Goal: Task Accomplishment & Management: Manage account settings

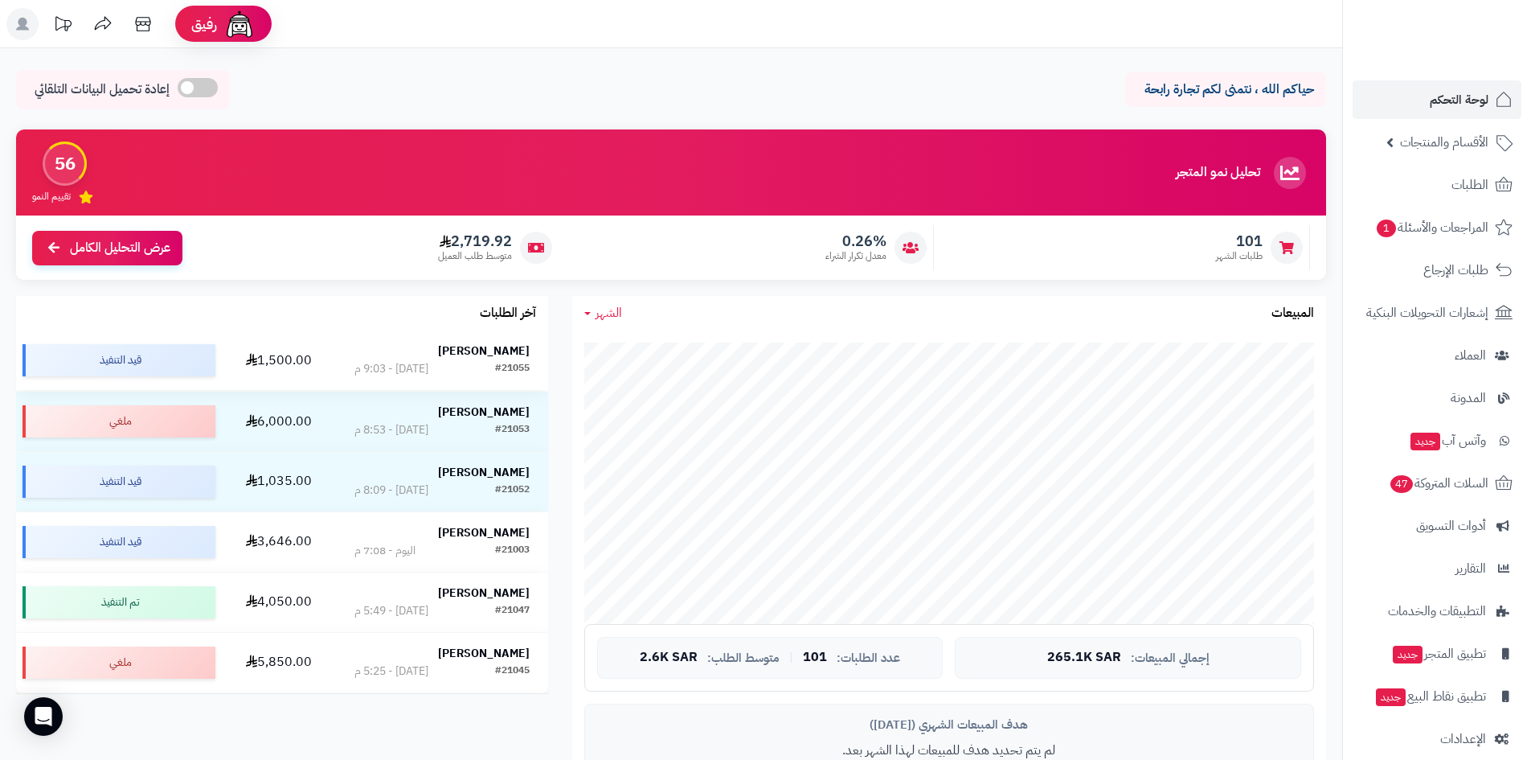
click at [471, 348] on strong "[PERSON_NAME]" at bounding box center [484, 350] width 92 height 17
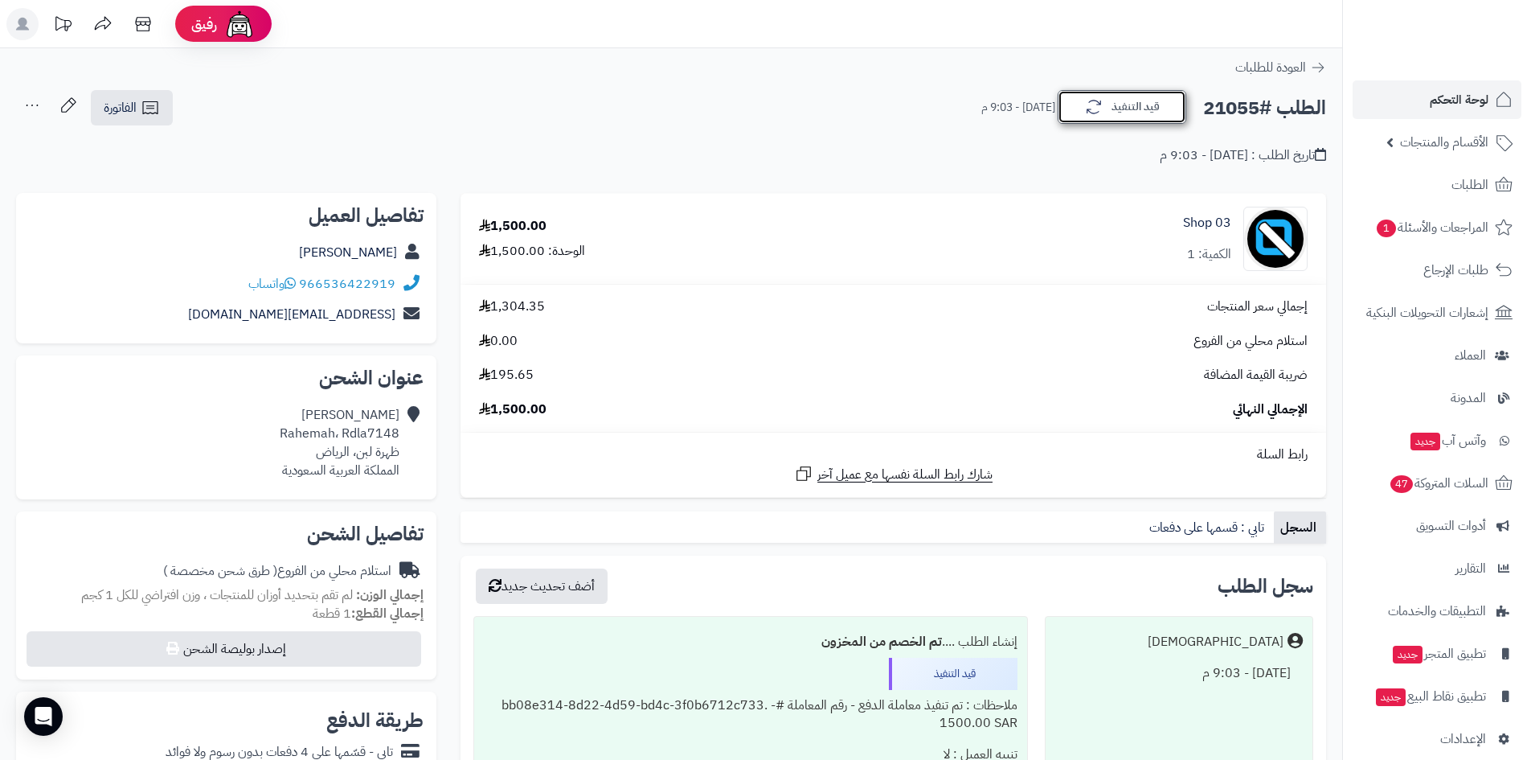
click at [1120, 113] on button "قيد التنفيذ" at bounding box center [1122, 107] width 129 height 34
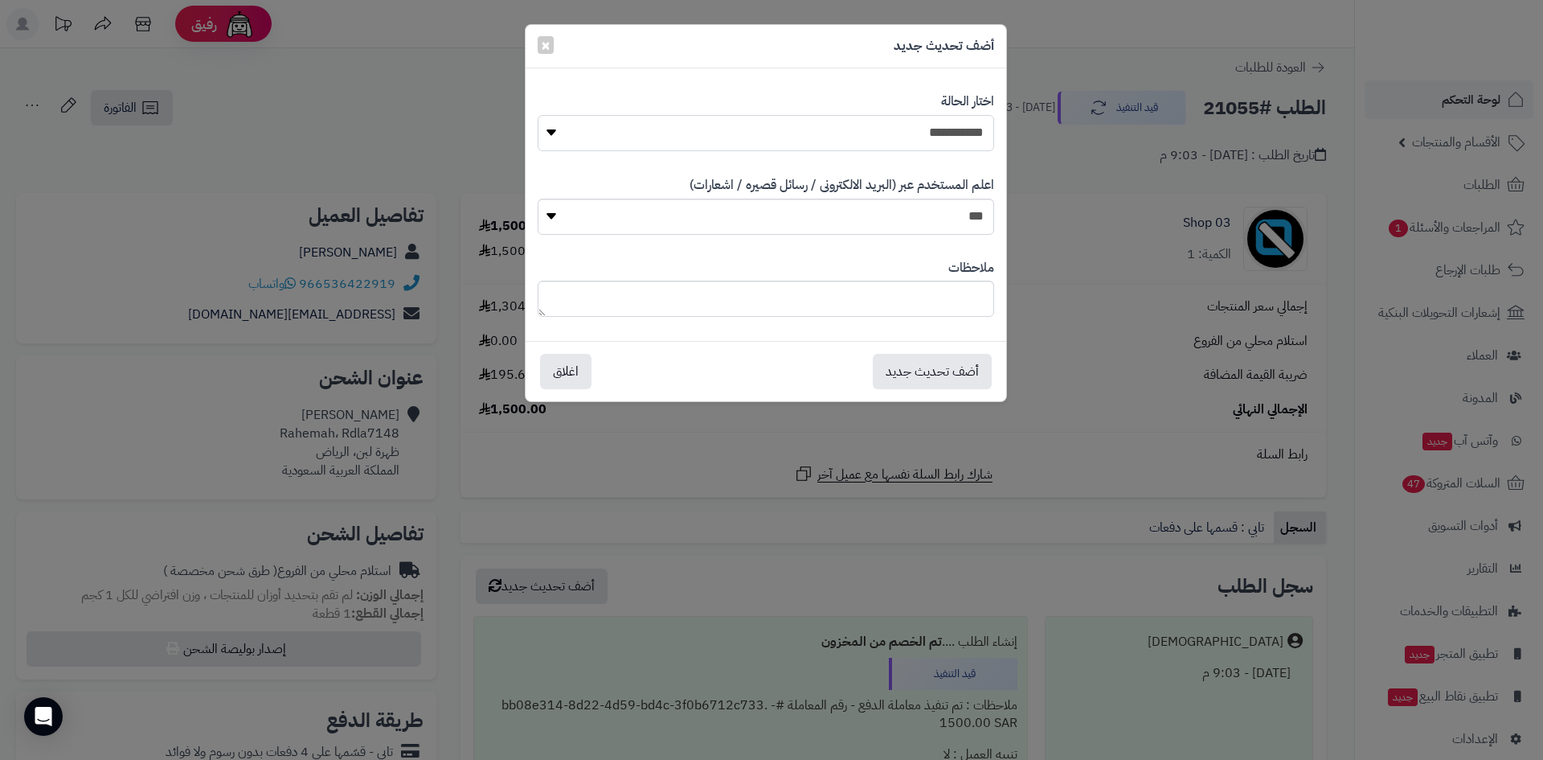
drag, startPoint x: 944, startPoint y: 137, endPoint x: 943, endPoint y: 149, distance: 12.2
click at [944, 137] on select "**********" at bounding box center [766, 133] width 457 height 36
select select "*"
click at [538, 115] on select "**********" at bounding box center [766, 133] width 457 height 36
click at [963, 368] on button "أضف تحديث جديد" at bounding box center [932, 370] width 119 height 35
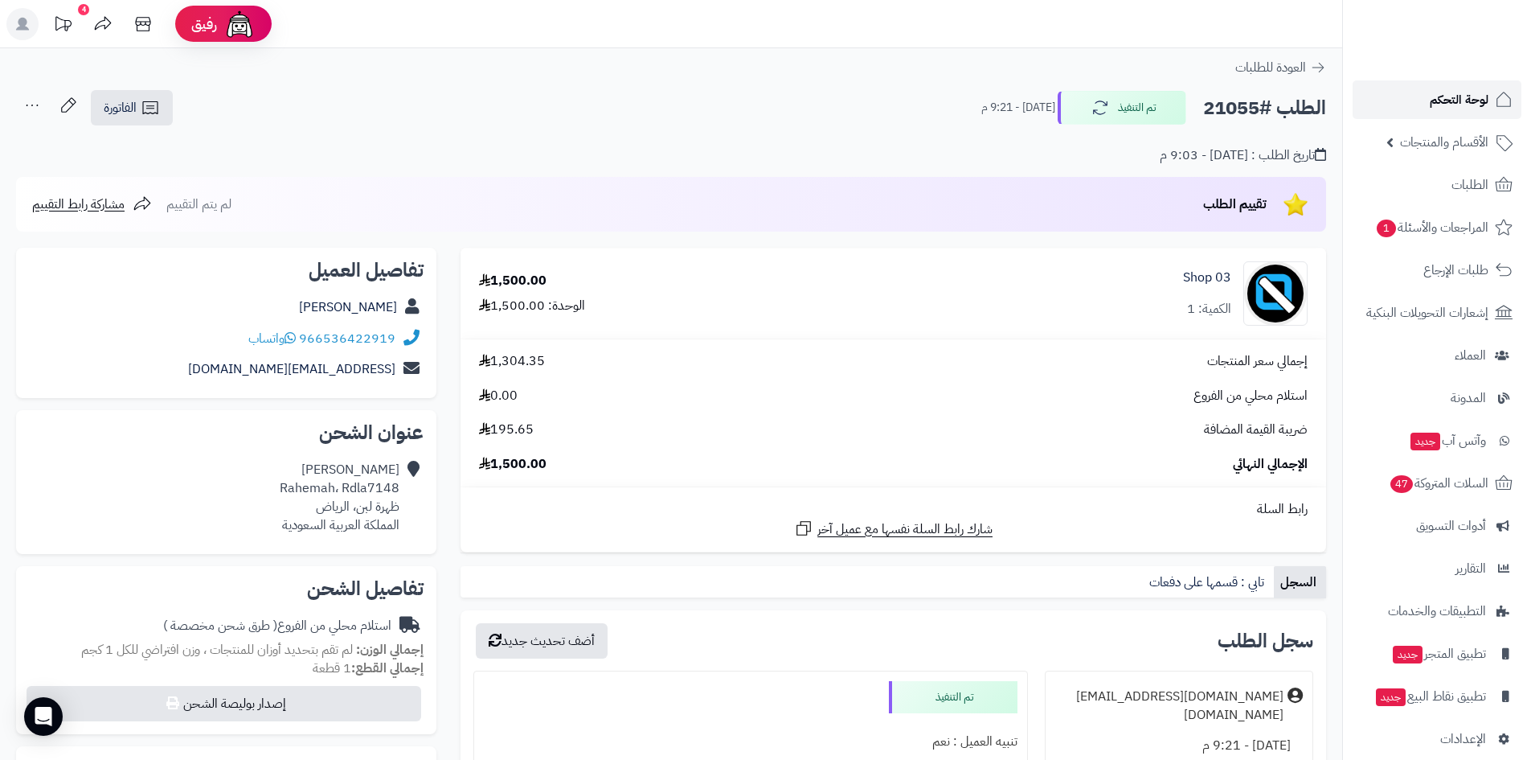
click at [1424, 109] on link "لوحة التحكم" at bounding box center [1437, 99] width 169 height 39
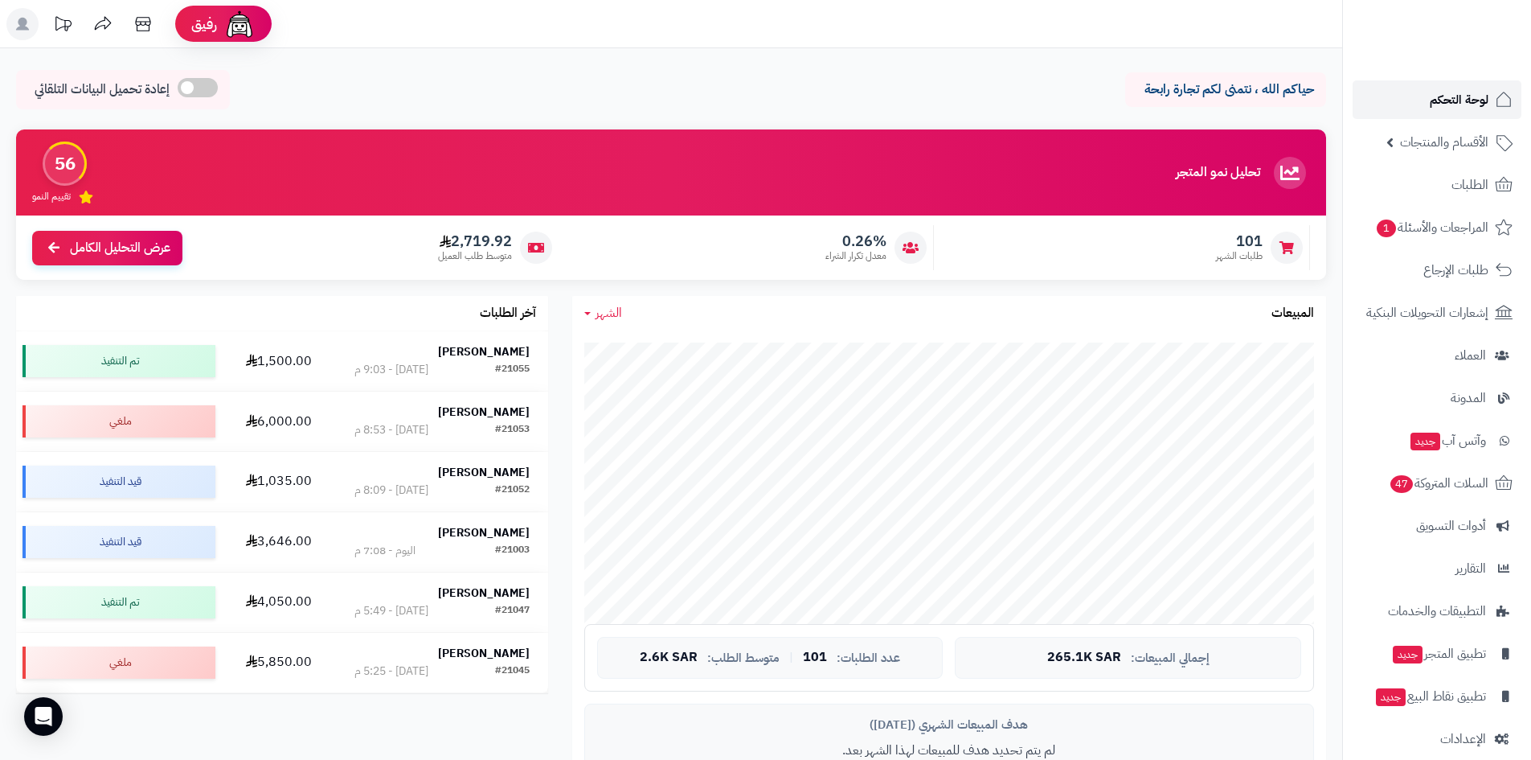
click at [1455, 86] on link "لوحة التحكم" at bounding box center [1437, 99] width 169 height 39
drag, startPoint x: 1447, startPoint y: 145, endPoint x: 1443, endPoint y: 169, distance: 24.3
click at [1447, 149] on span "الأقسام والمنتجات" at bounding box center [1444, 142] width 88 height 23
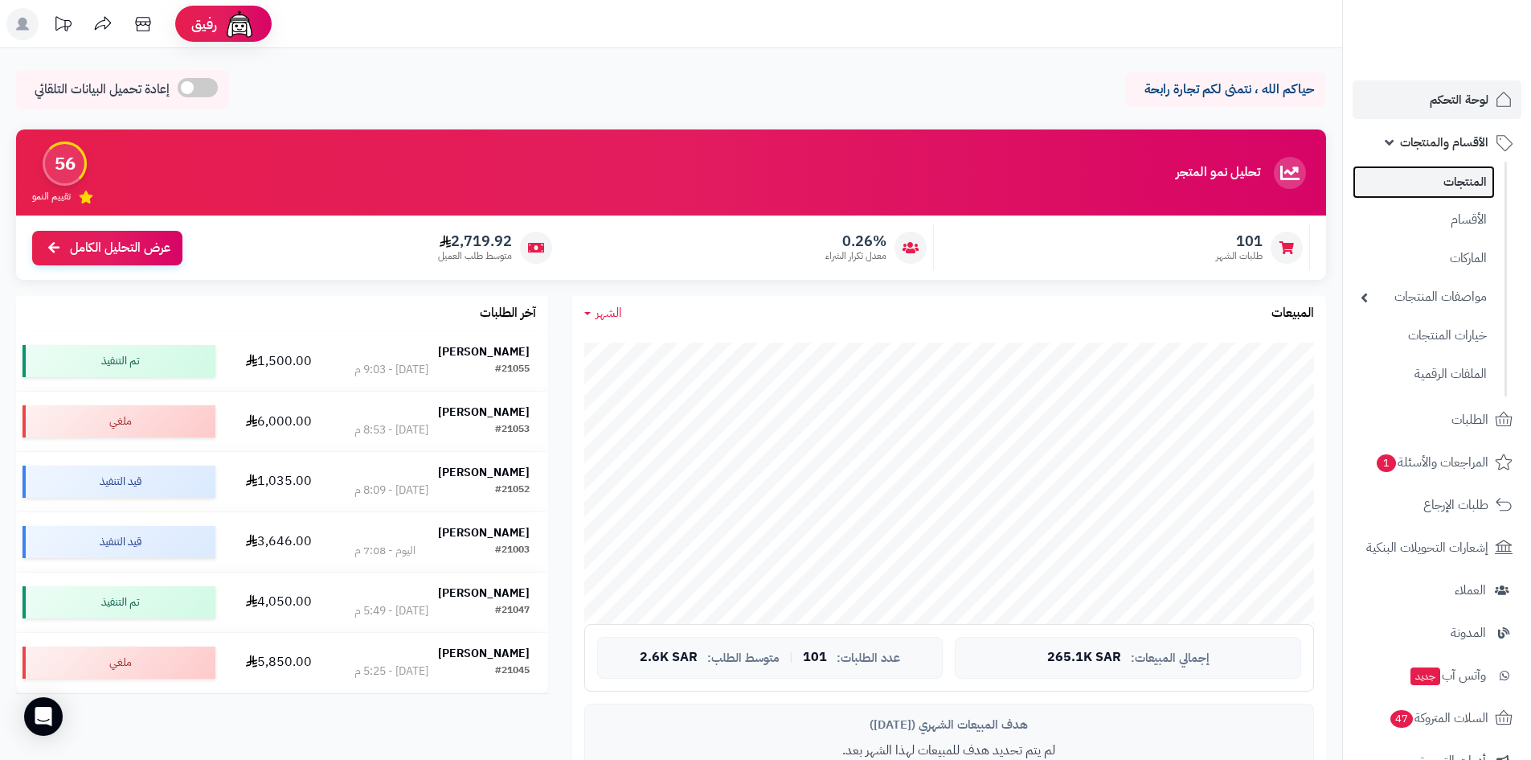
click at [1443, 172] on link "المنتجات" at bounding box center [1424, 182] width 142 height 33
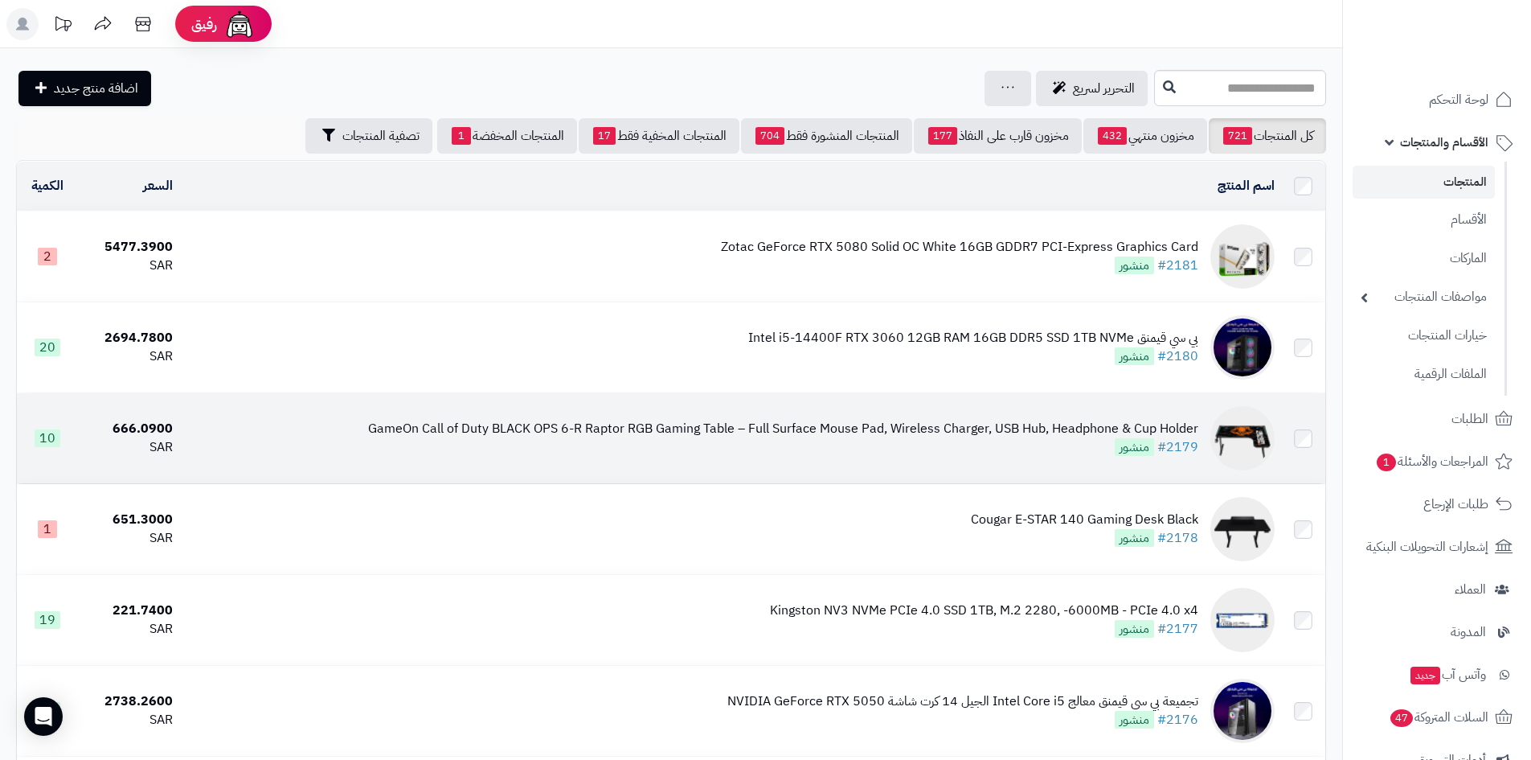
scroll to position [482, 0]
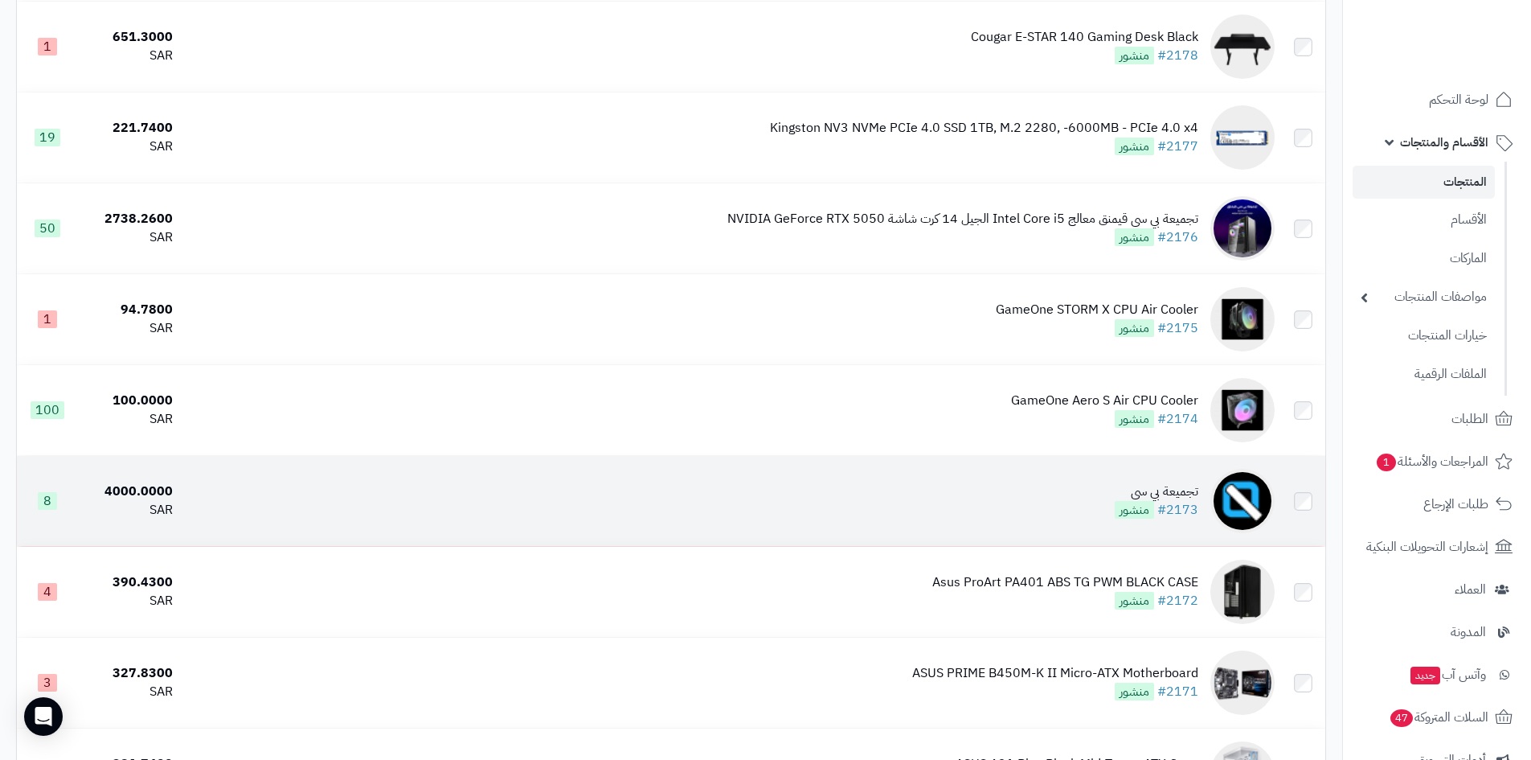
click at [1175, 487] on div "تجميعة بي سي" at bounding box center [1157, 491] width 84 height 18
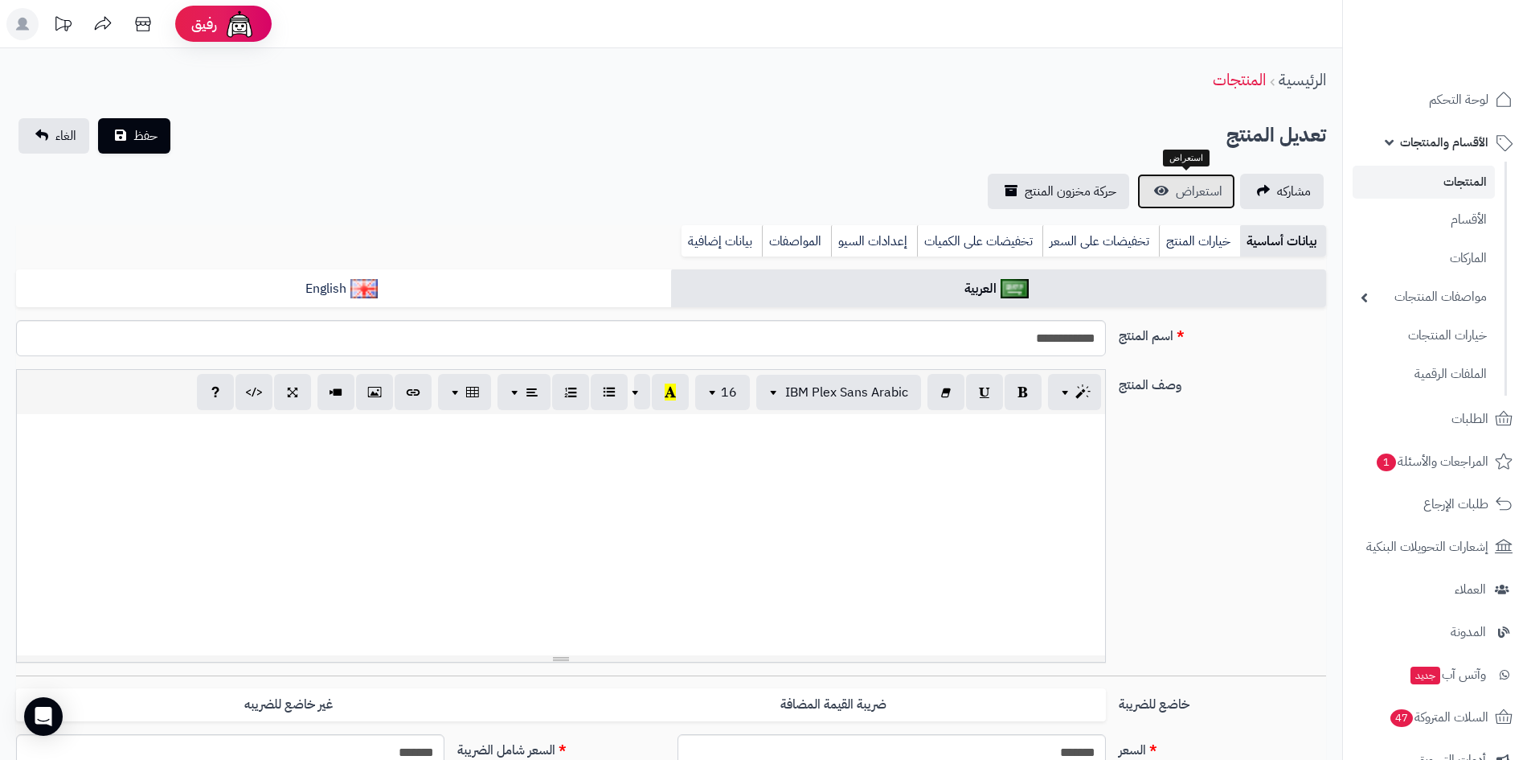
scroll to position [27, 0]
click at [1169, 190] on link "استعراض" at bounding box center [1186, 191] width 98 height 35
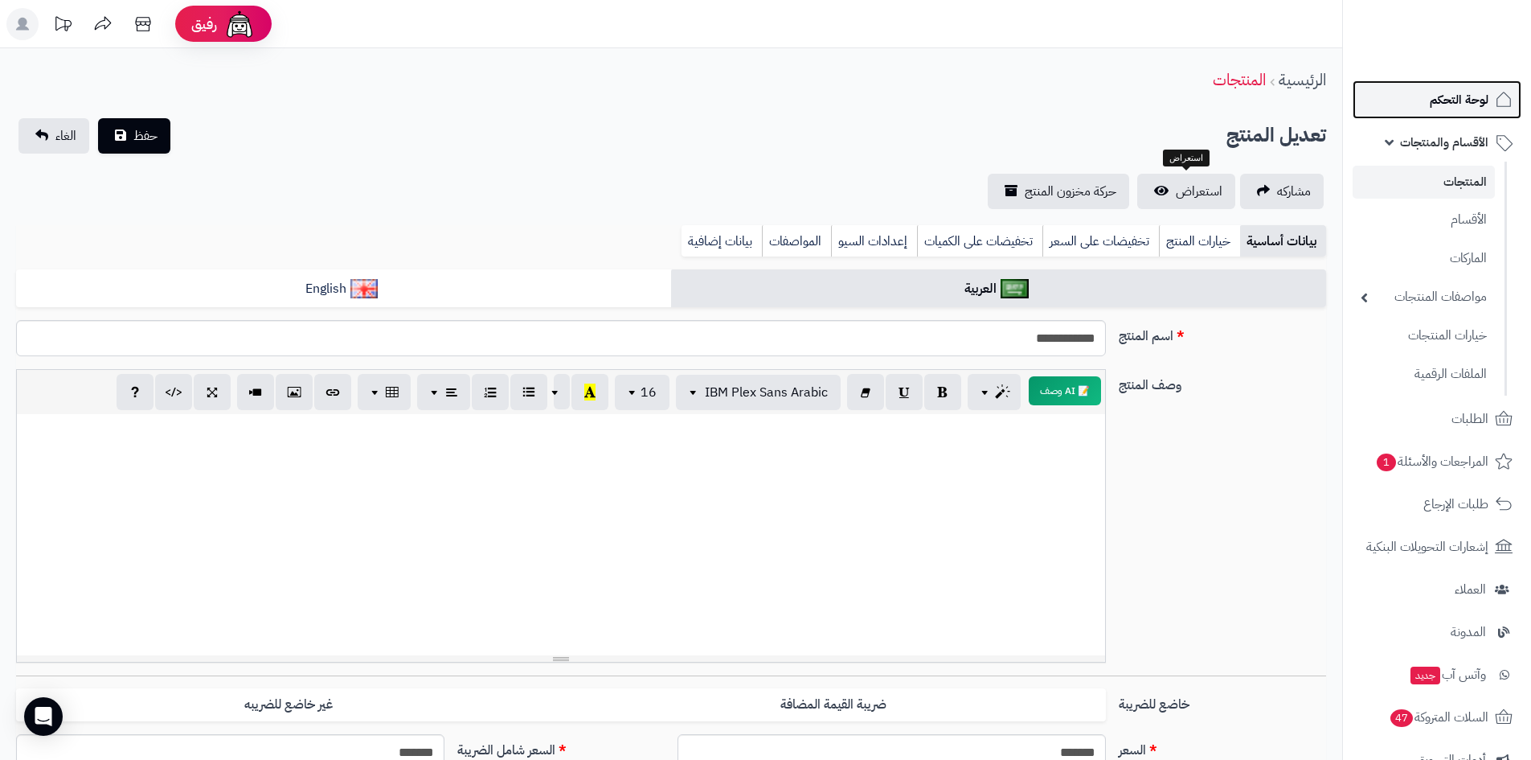
click at [1454, 114] on link "لوحة التحكم" at bounding box center [1437, 99] width 169 height 39
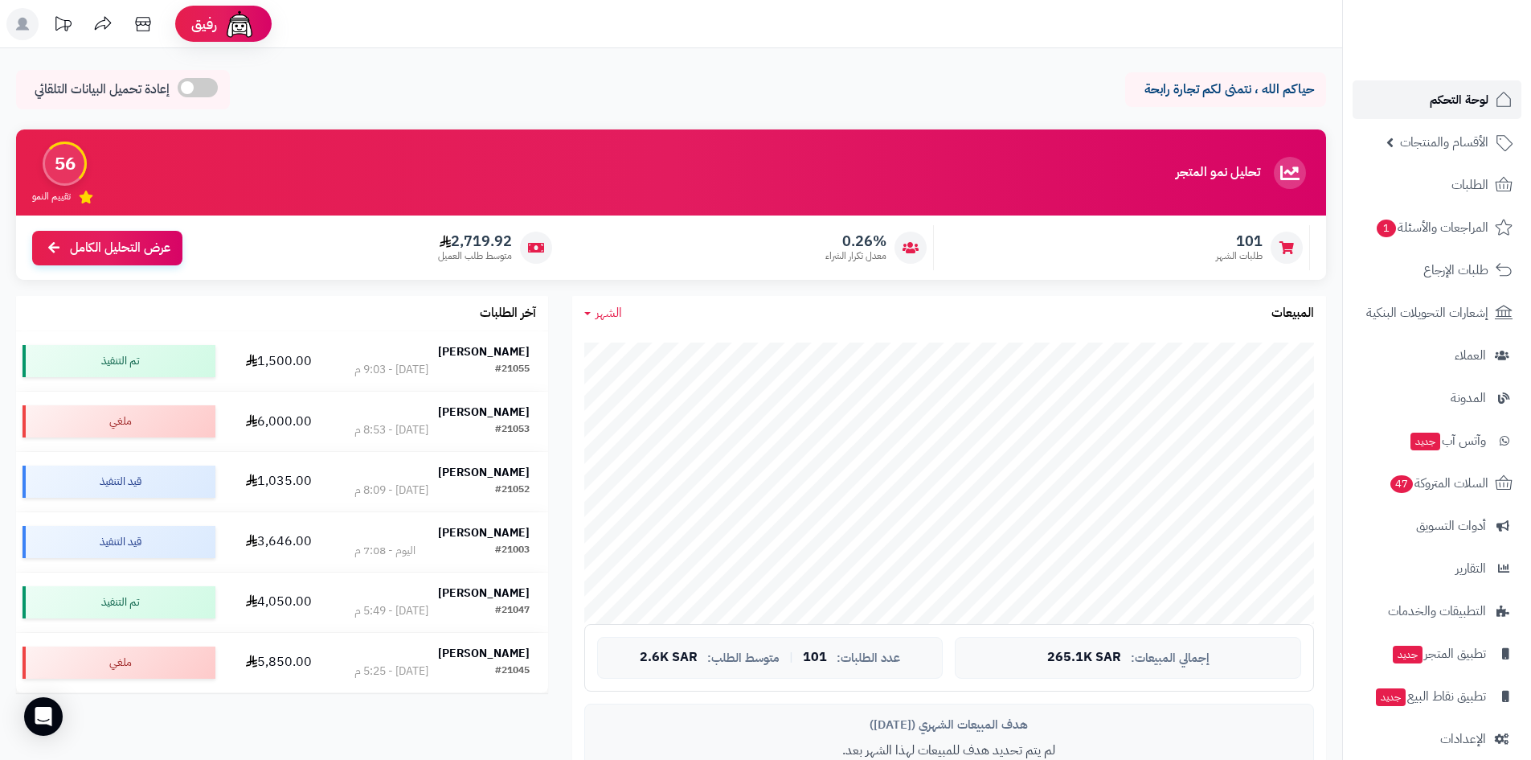
click at [1436, 106] on span "لوحة التحكم" at bounding box center [1459, 99] width 59 height 23
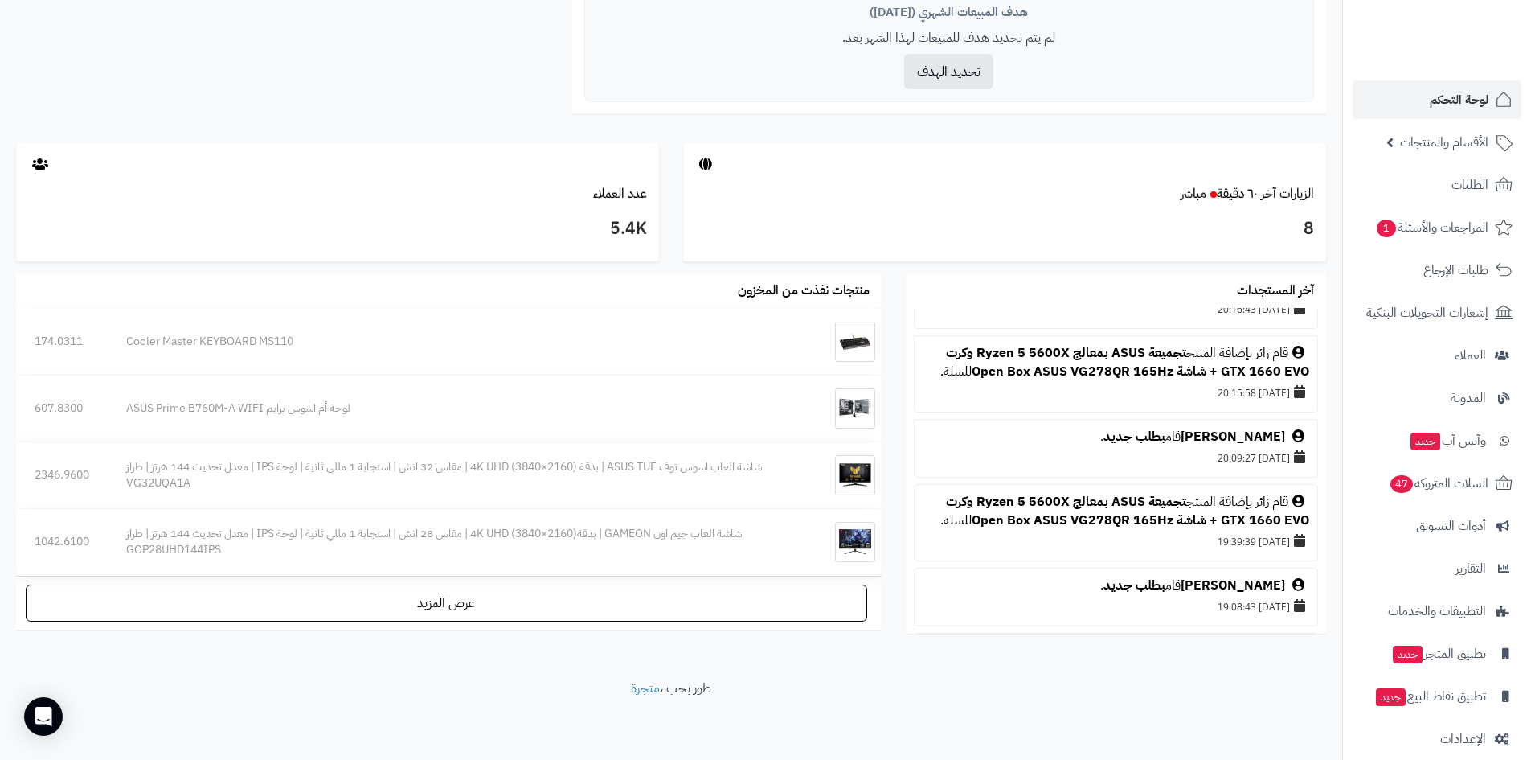
scroll to position [804, 0]
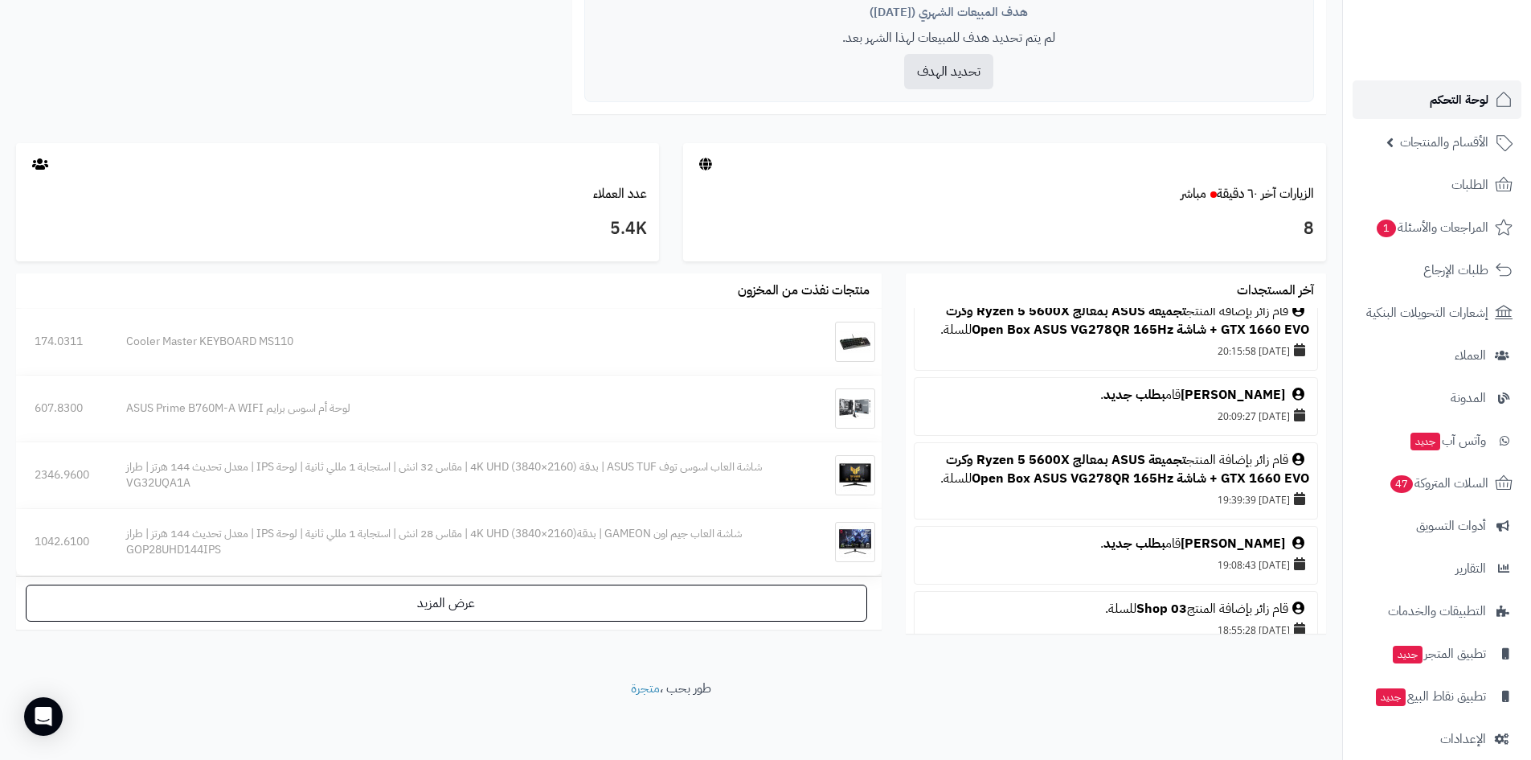
click at [1415, 106] on link "لوحة التحكم" at bounding box center [1437, 99] width 169 height 39
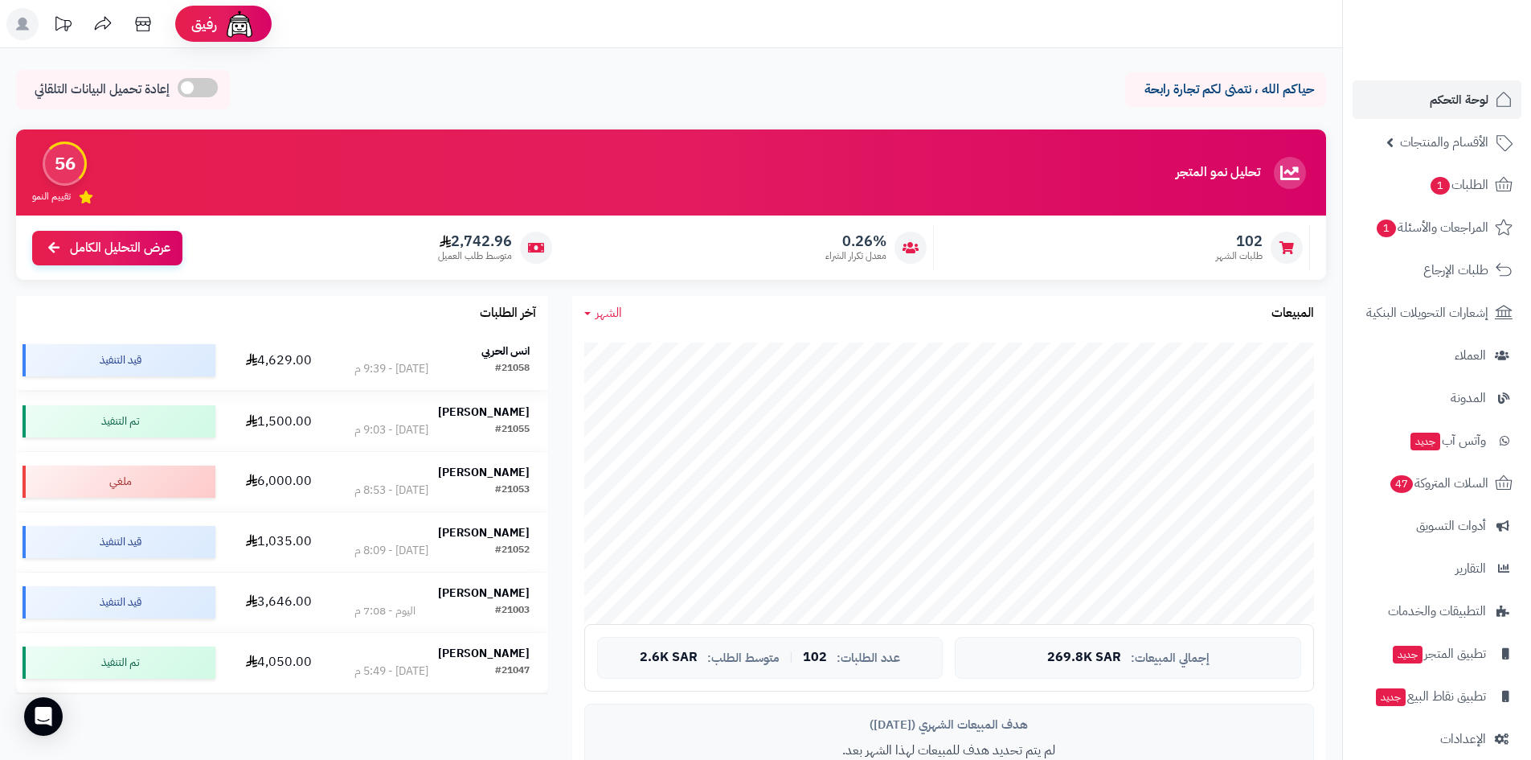
click at [525, 344] on strong "انس الحربي" at bounding box center [505, 350] width 48 height 17
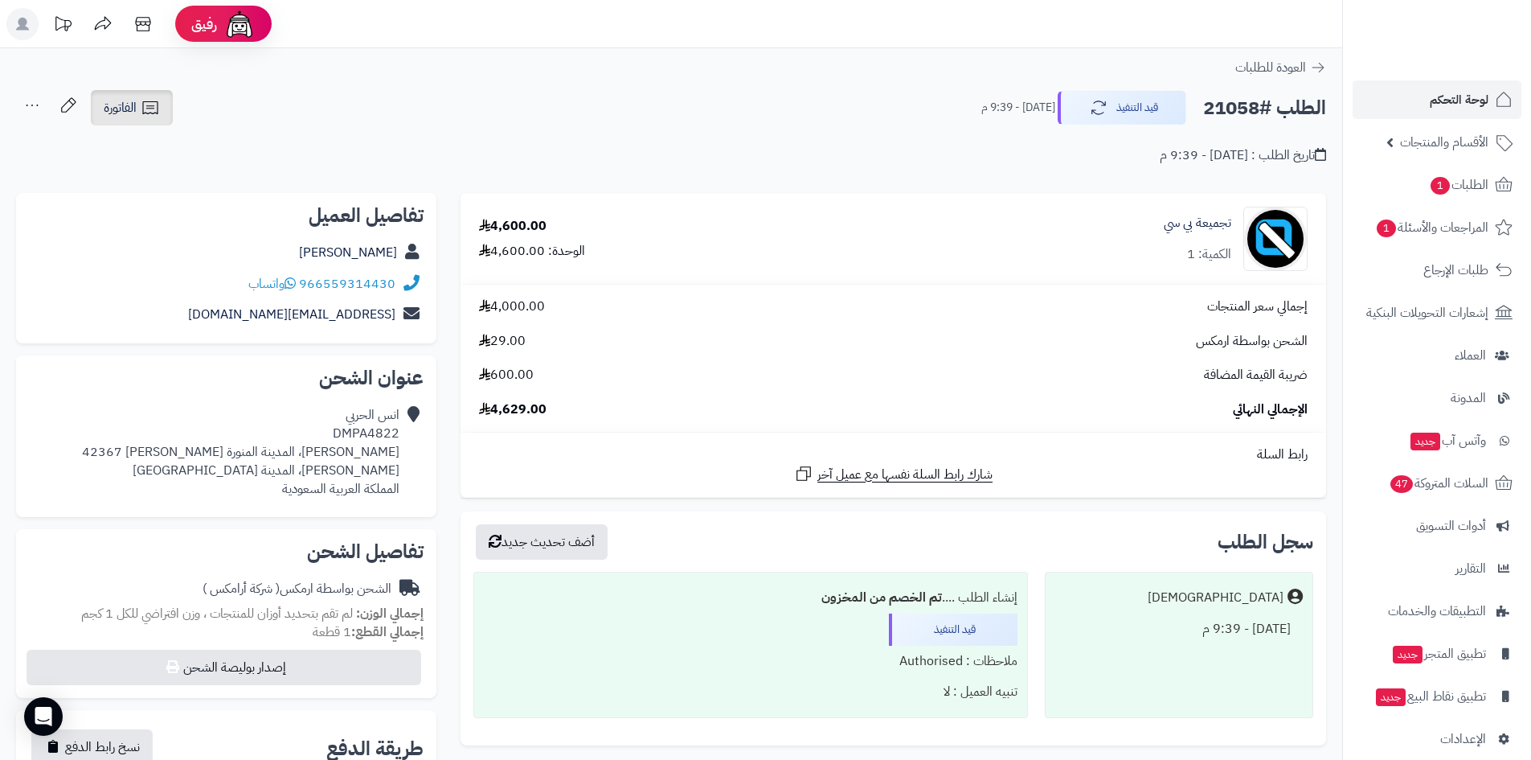
click at [148, 112] on icon at bounding box center [150, 107] width 19 height 19
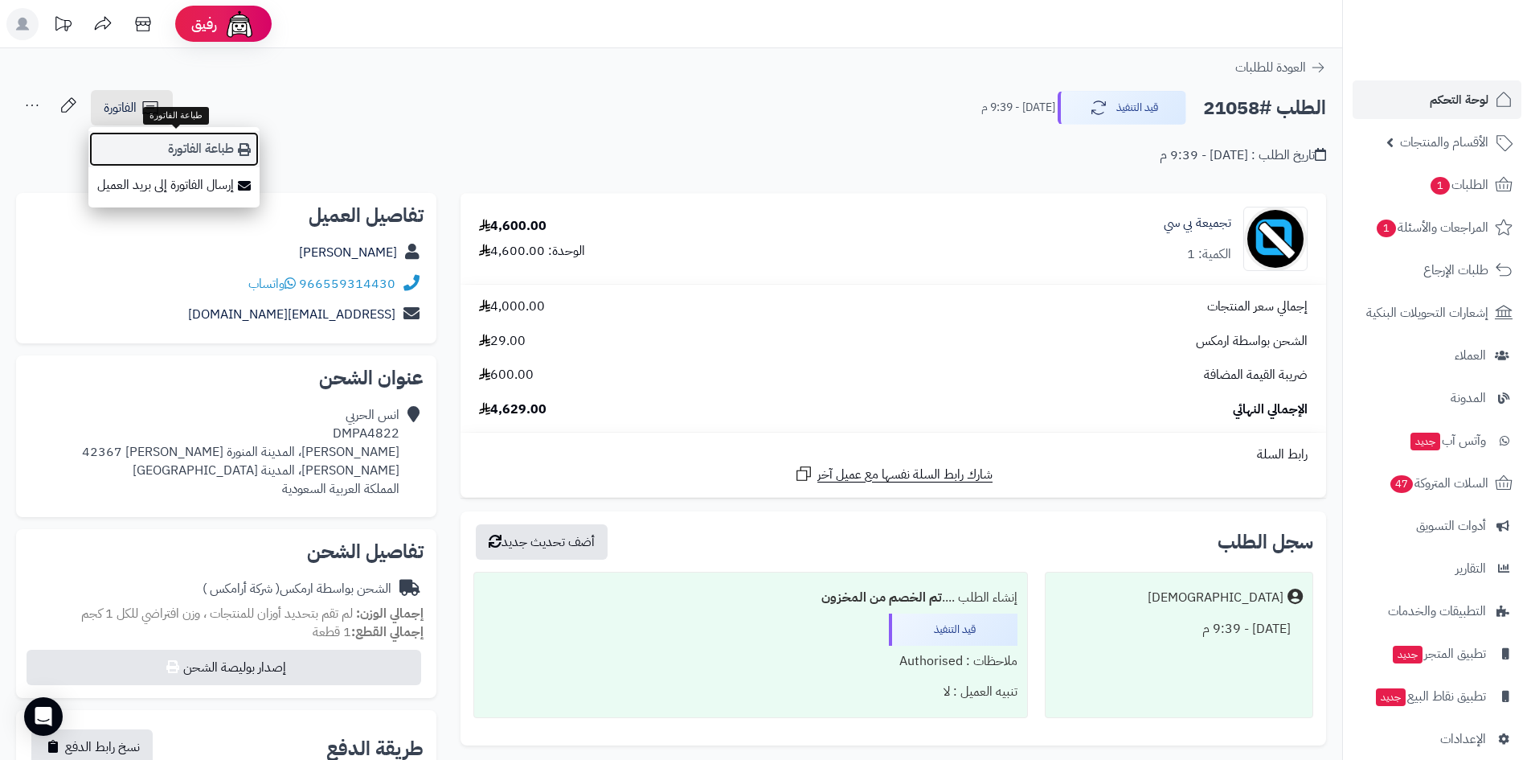
click at [154, 141] on link "طباعة الفاتورة" at bounding box center [173, 149] width 171 height 36
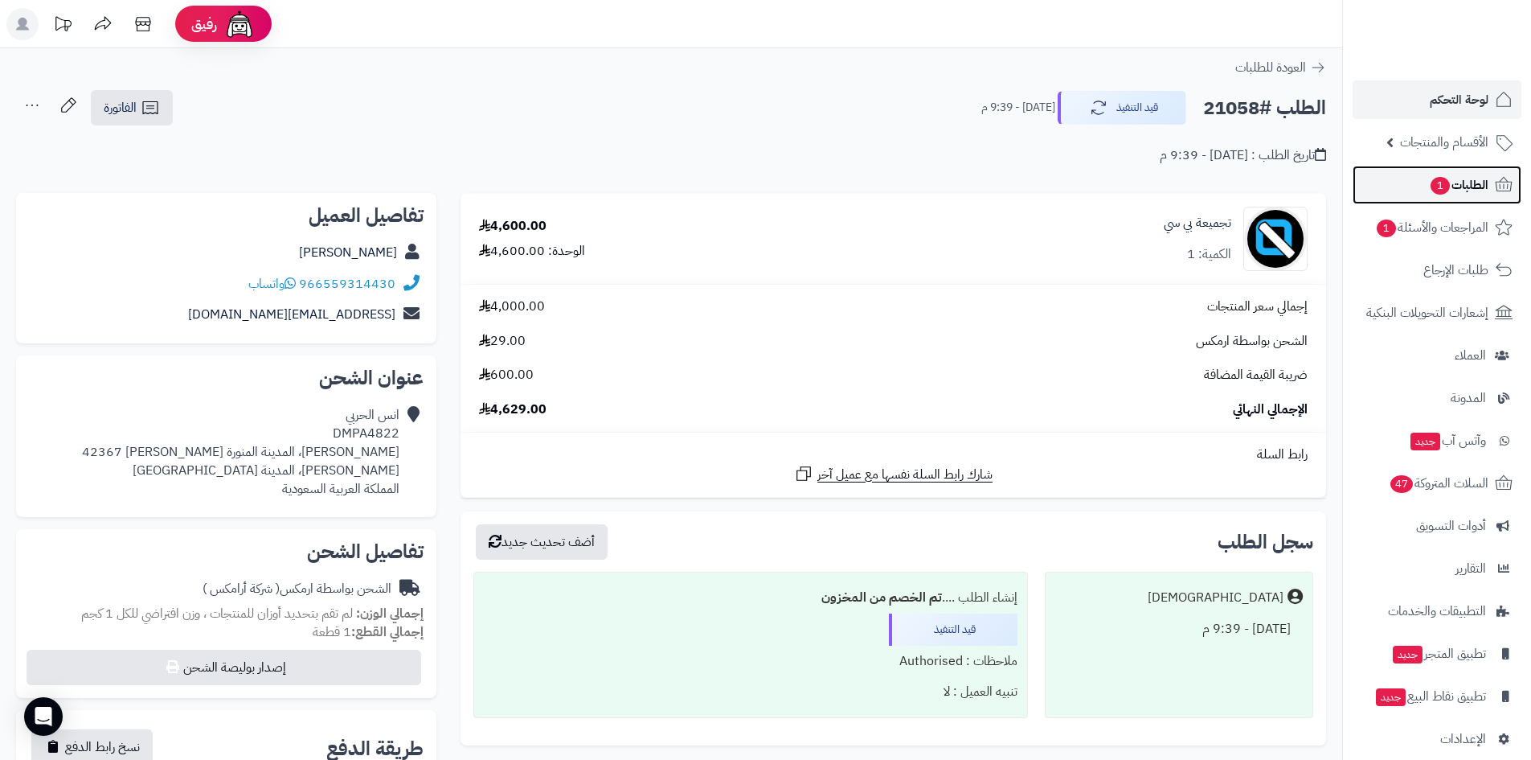
click at [1440, 178] on span "1" at bounding box center [1440, 186] width 19 height 18
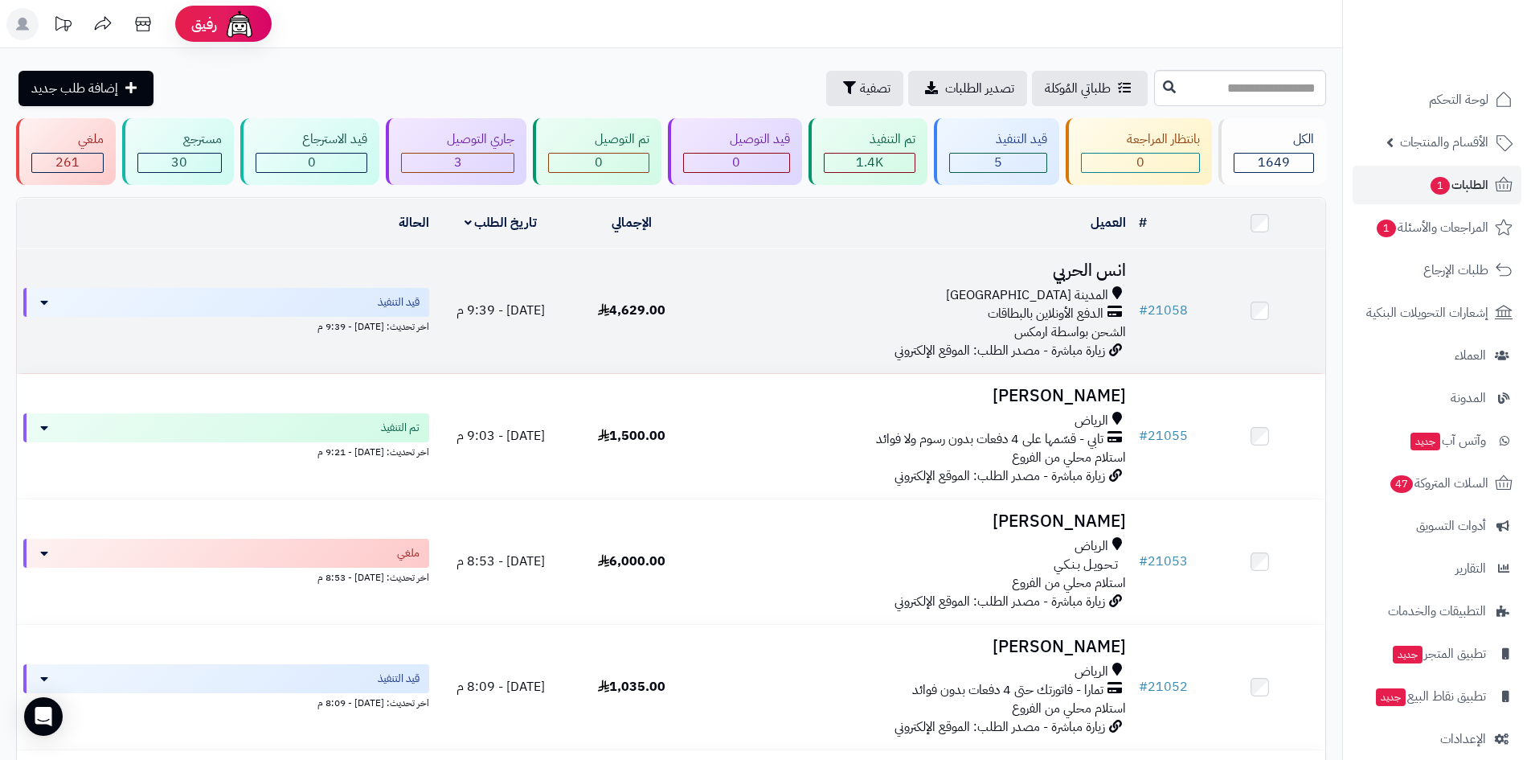
click at [1058, 262] on h3 "انس الحربي" at bounding box center [914, 270] width 423 height 18
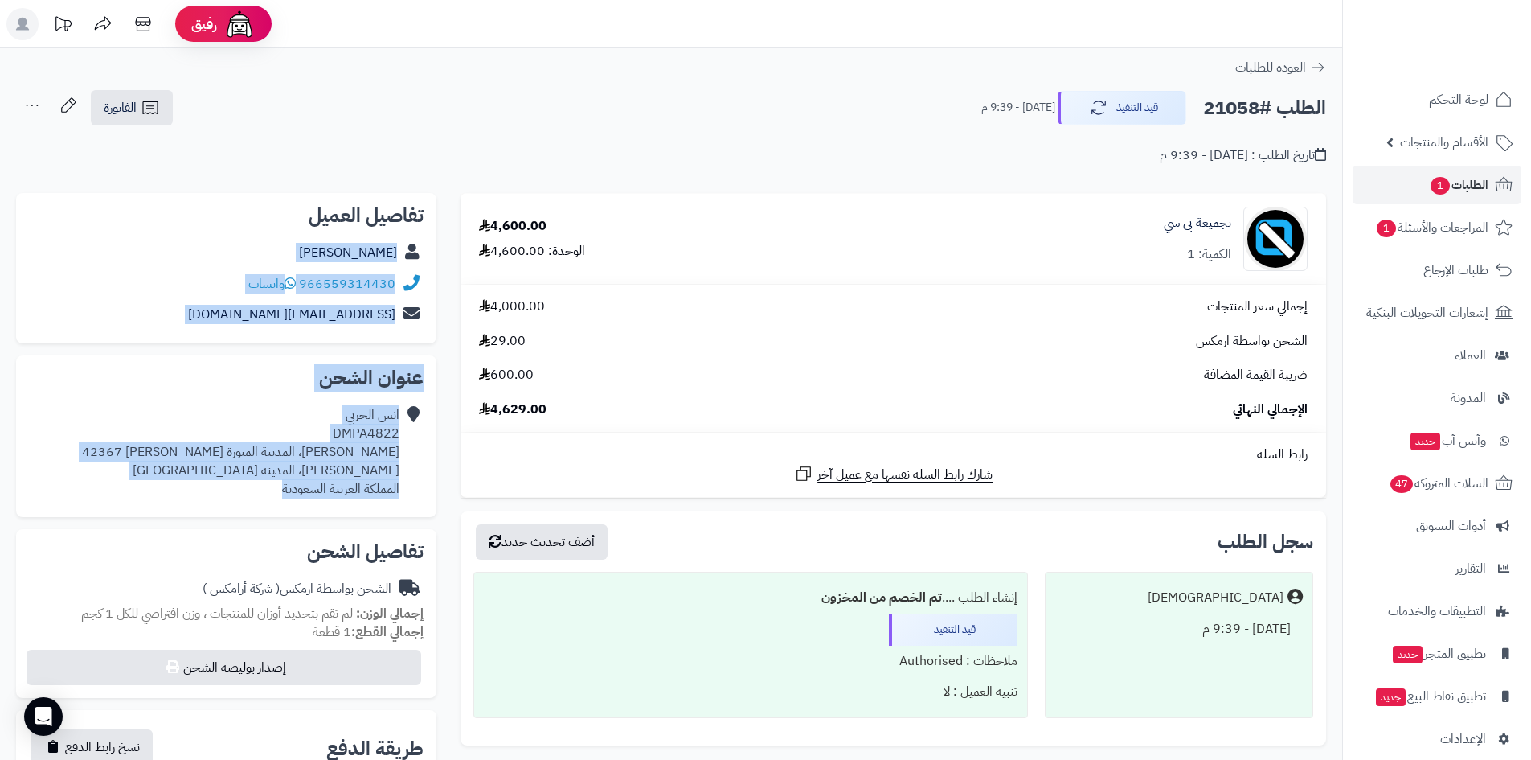
drag, startPoint x: 350, startPoint y: 375, endPoint x: 404, endPoint y: 236, distance: 149.1
click at [404, 236] on div "**********" at bounding box center [226, 664] width 444 height 943
click at [1435, 92] on span "لوحة التحكم" at bounding box center [1459, 99] width 59 height 23
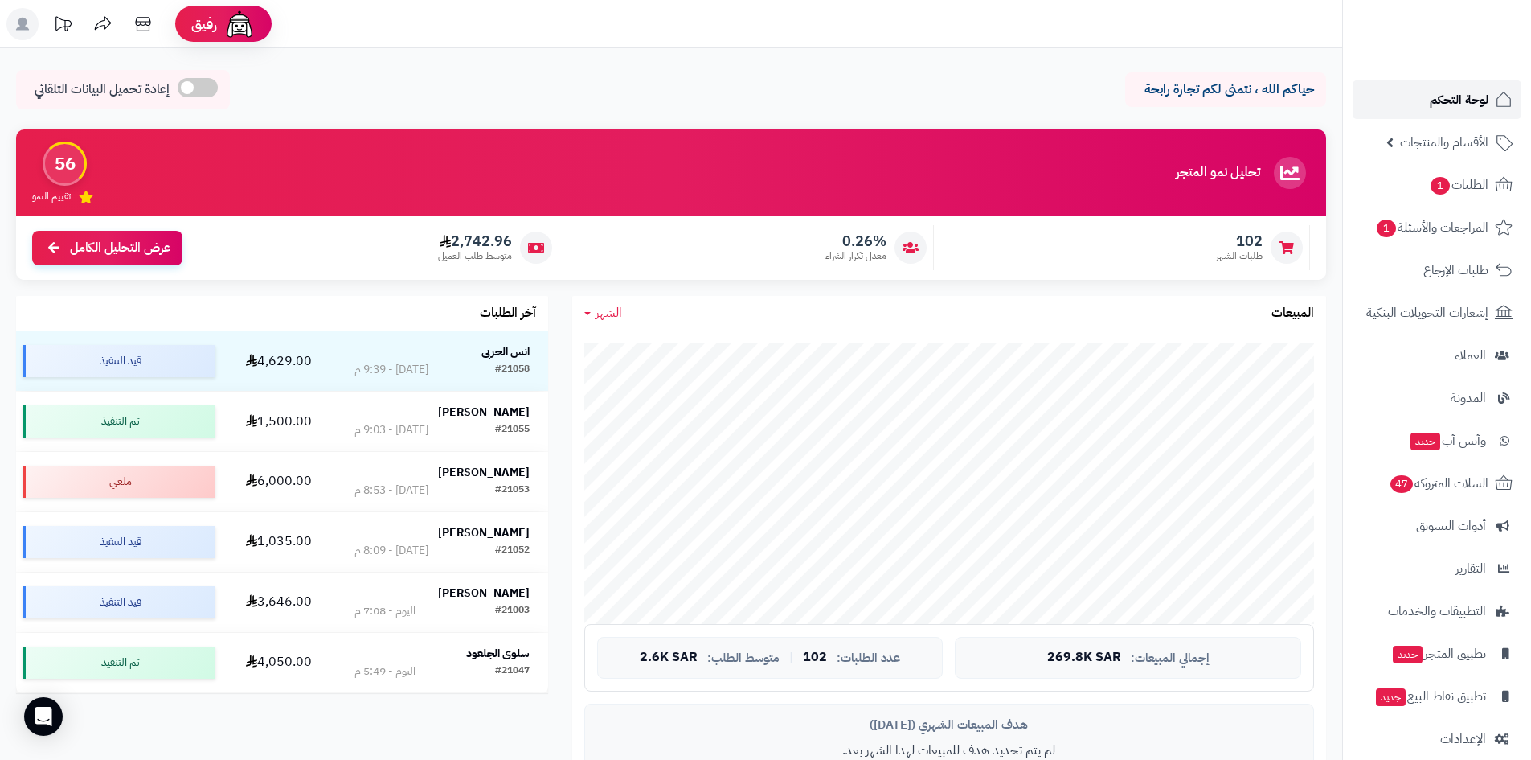
click at [1444, 114] on link "لوحة التحكم" at bounding box center [1437, 99] width 169 height 39
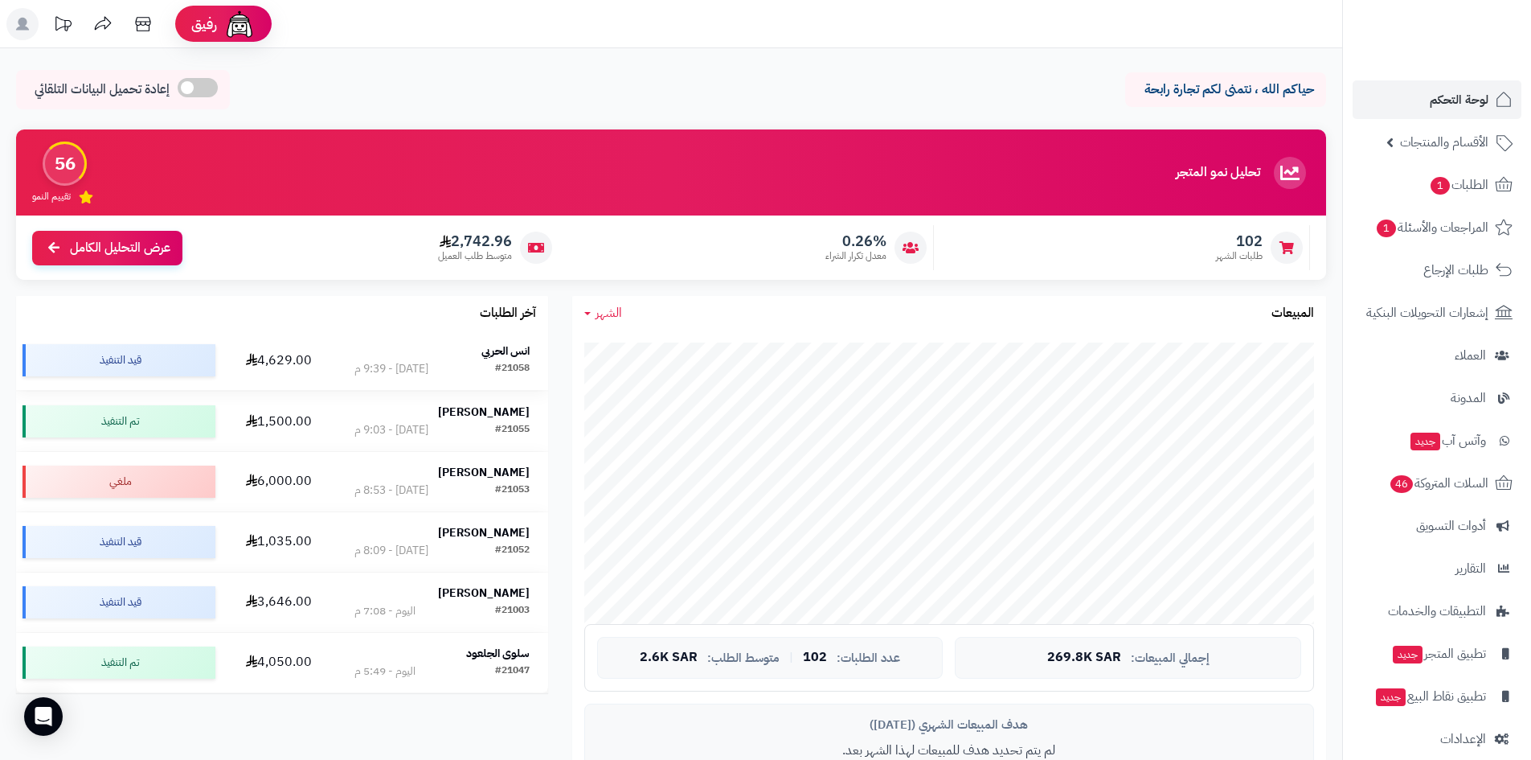
click at [489, 354] on strong "انس الحربي" at bounding box center [505, 350] width 48 height 17
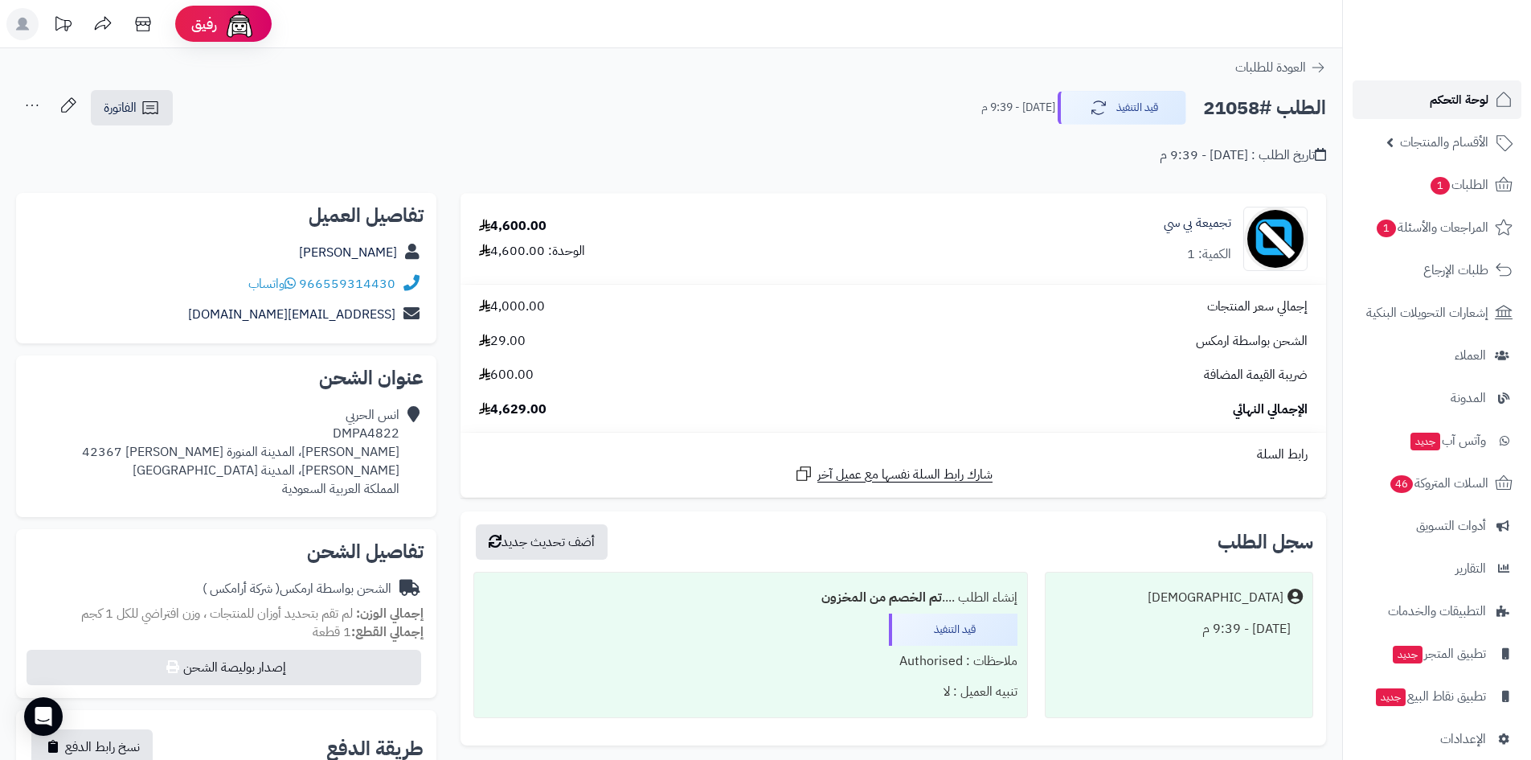
click at [1442, 94] on span "لوحة التحكم" at bounding box center [1459, 99] width 59 height 23
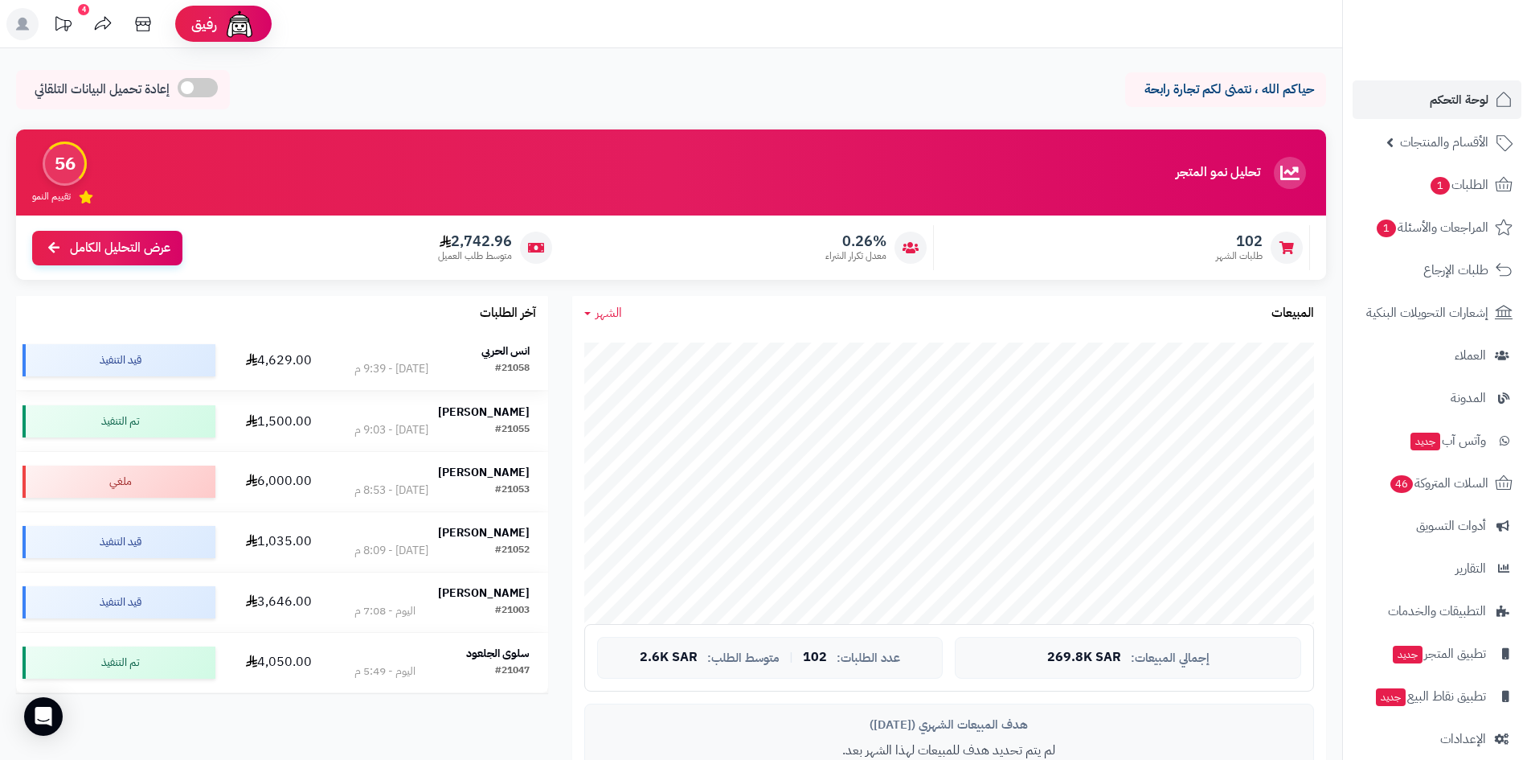
click at [493, 346] on strong "انس الحربي" at bounding box center [505, 350] width 48 height 17
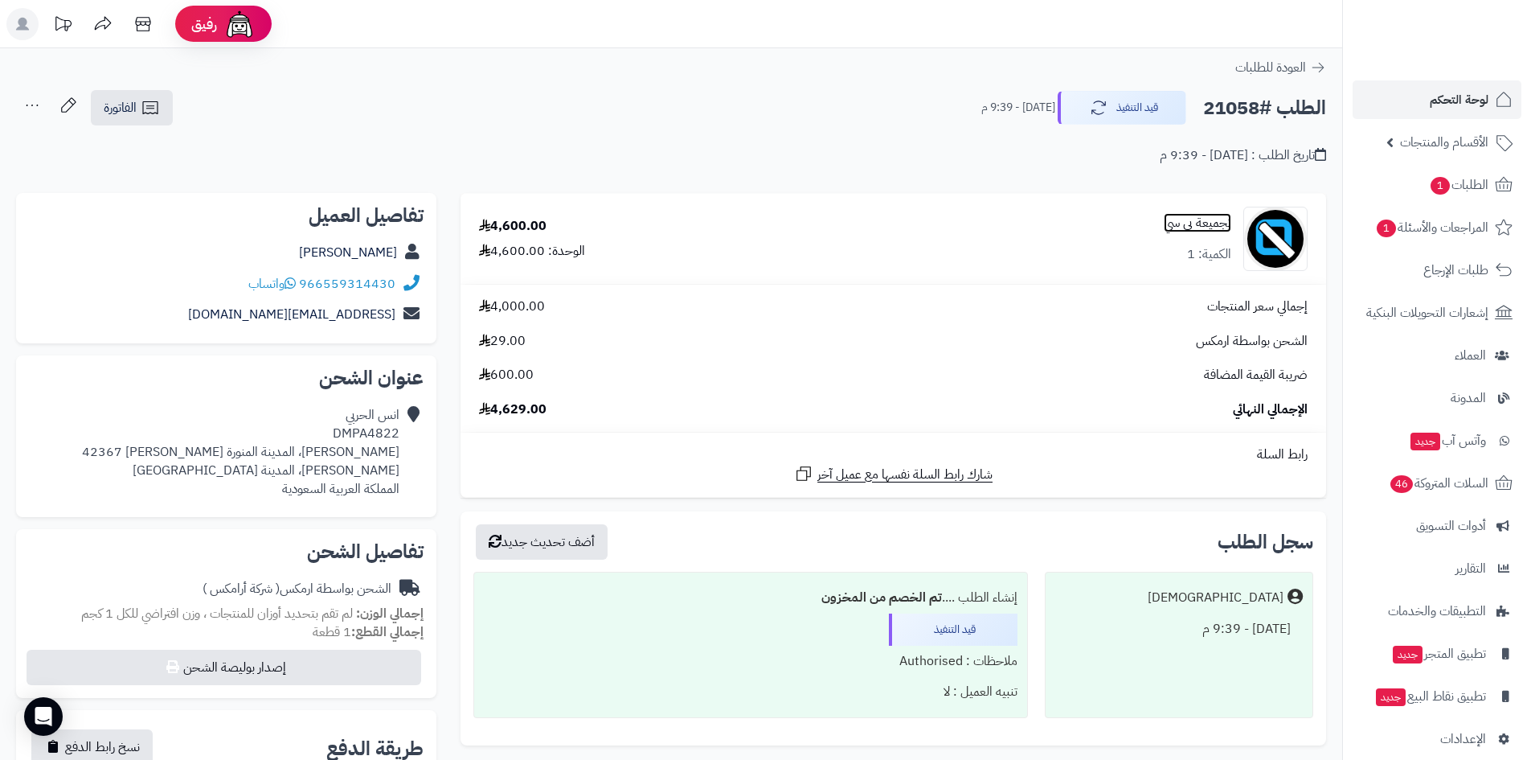
click at [1213, 227] on link "تجميعة بي سي" at bounding box center [1198, 223] width 68 height 18
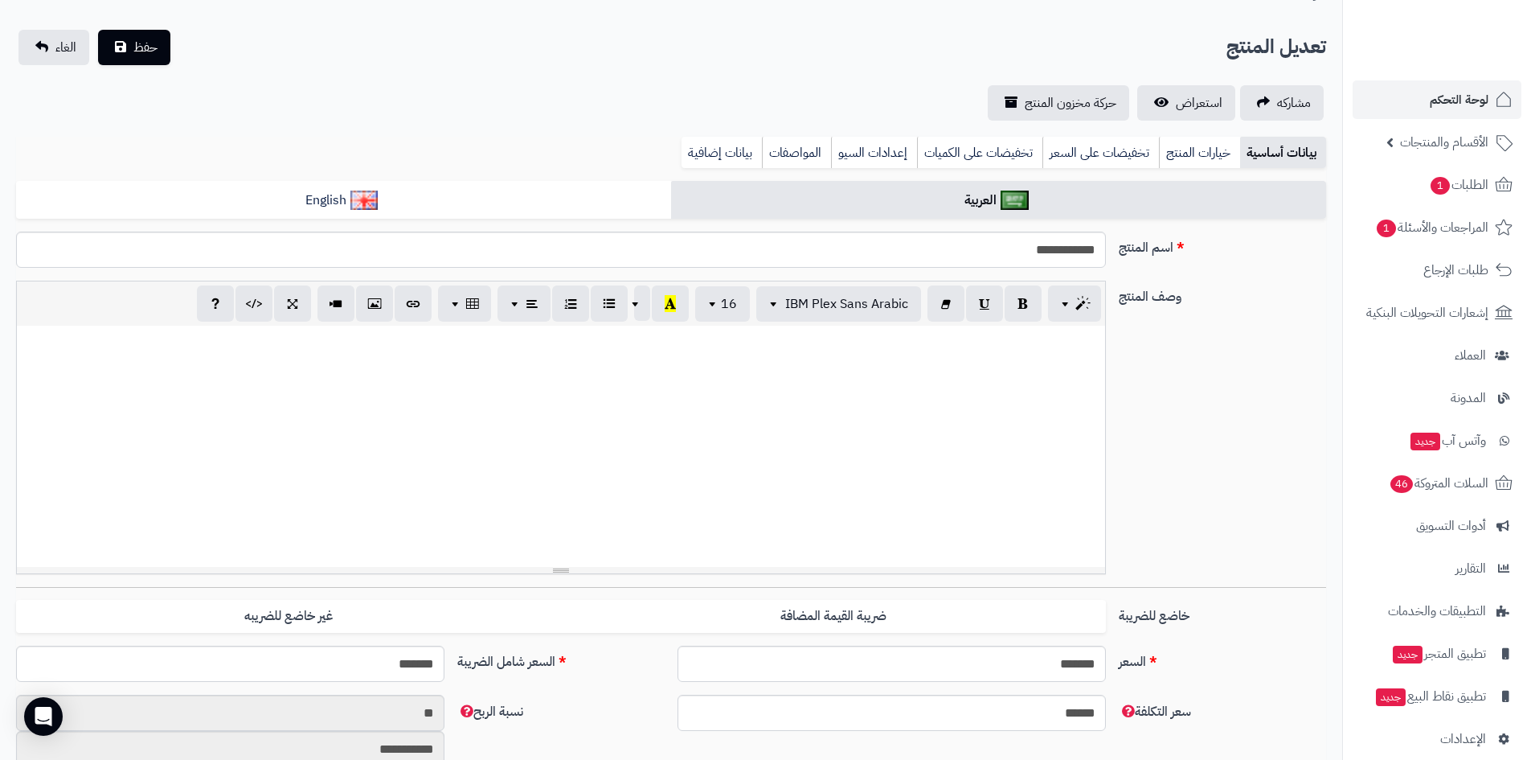
scroll to position [241, 0]
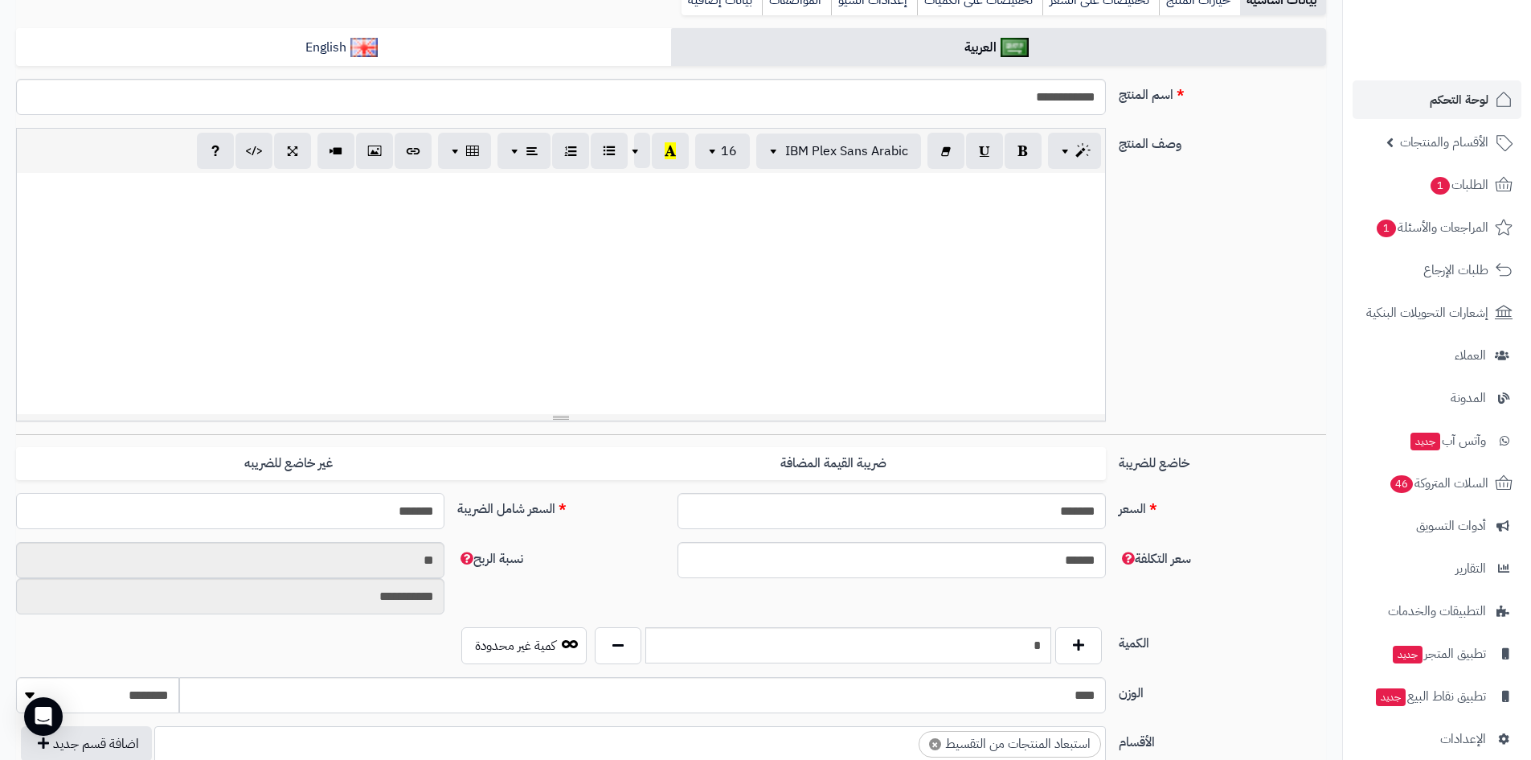
click at [401, 514] on input "*******" at bounding box center [230, 511] width 428 height 36
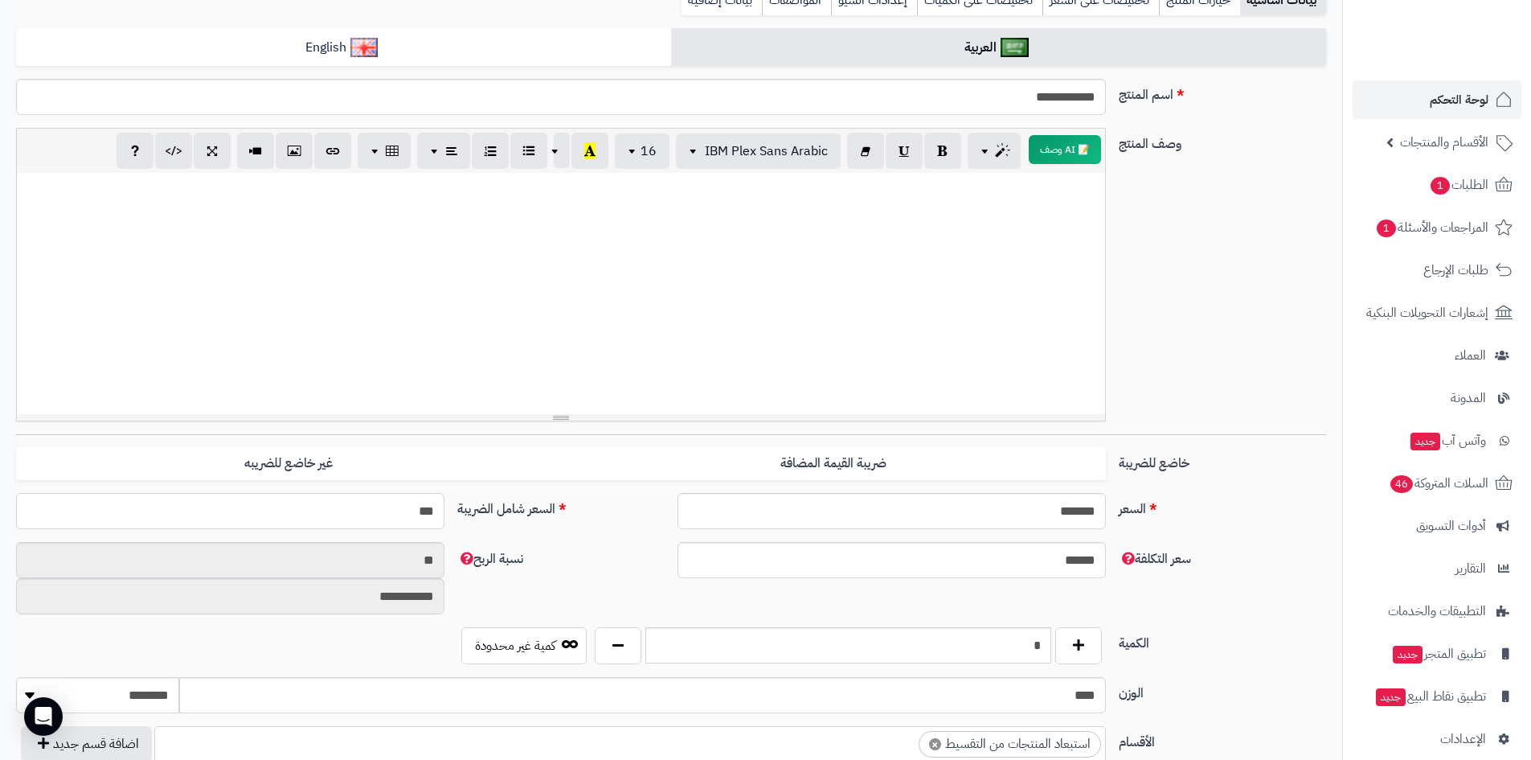
type input "****"
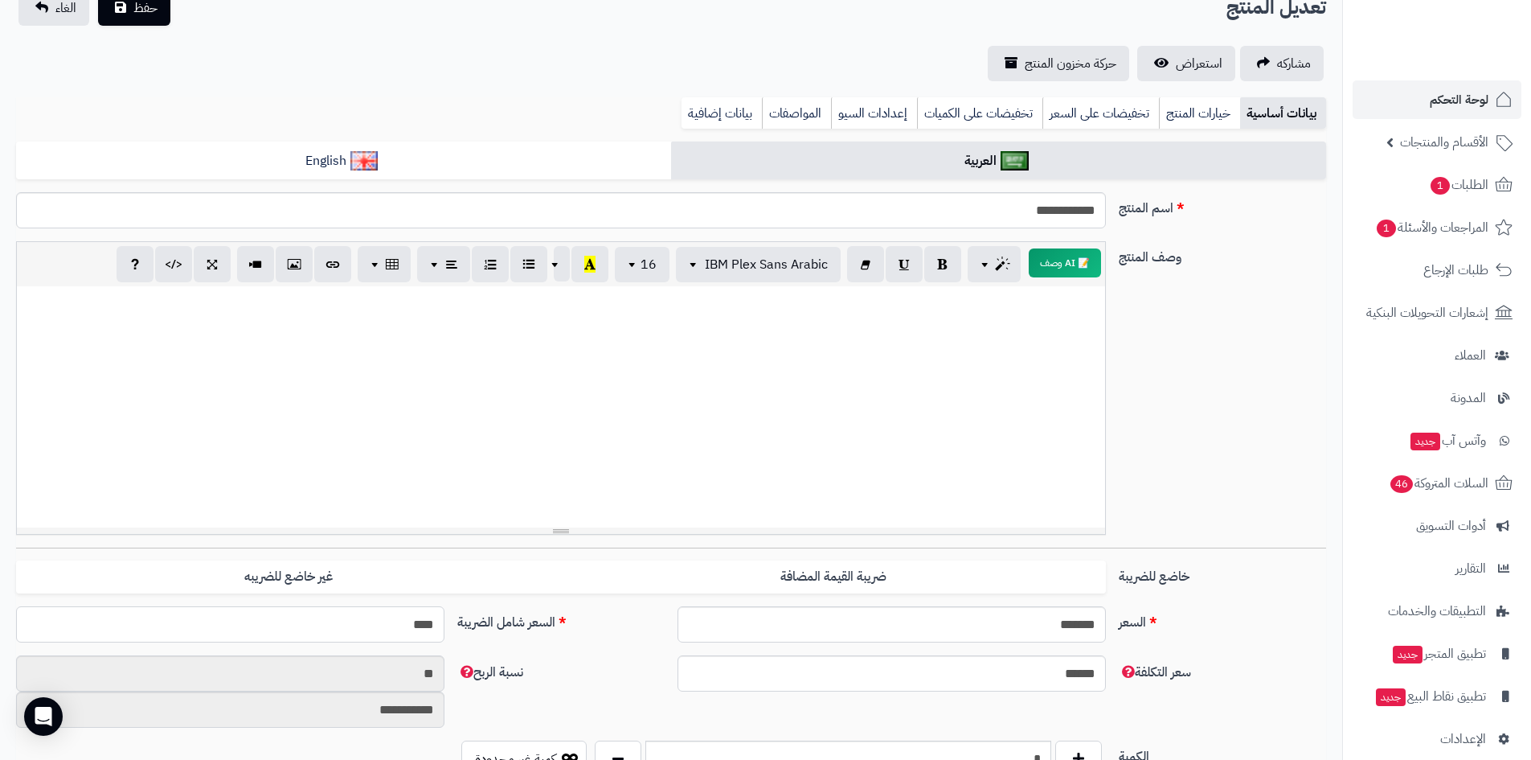
type input "**********"
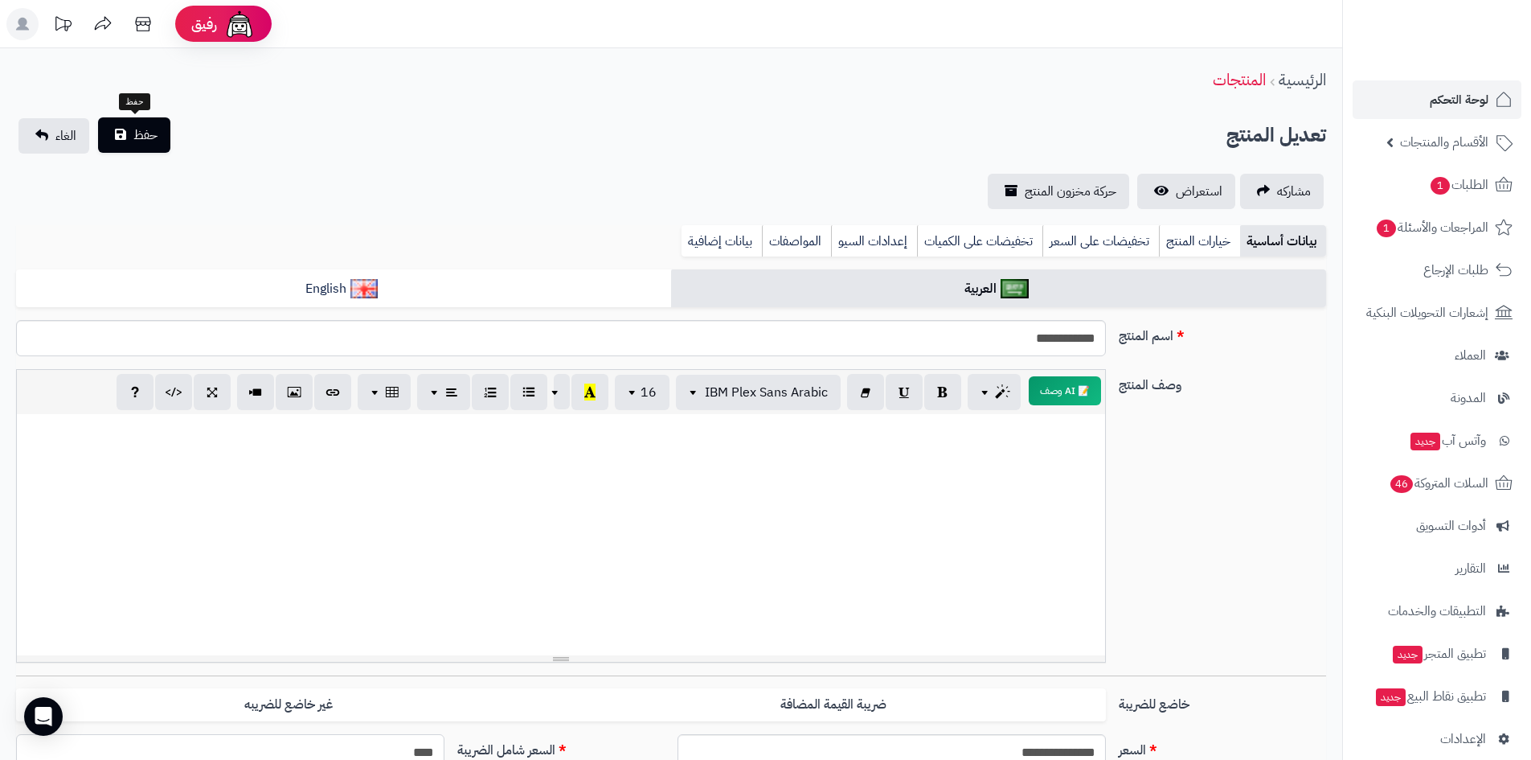
type input "****"
drag, startPoint x: 130, startPoint y: 138, endPoint x: 1179, endPoint y: 237, distance: 1053.5
click at [137, 138] on button "حفظ" at bounding box center [134, 135] width 72 height 35
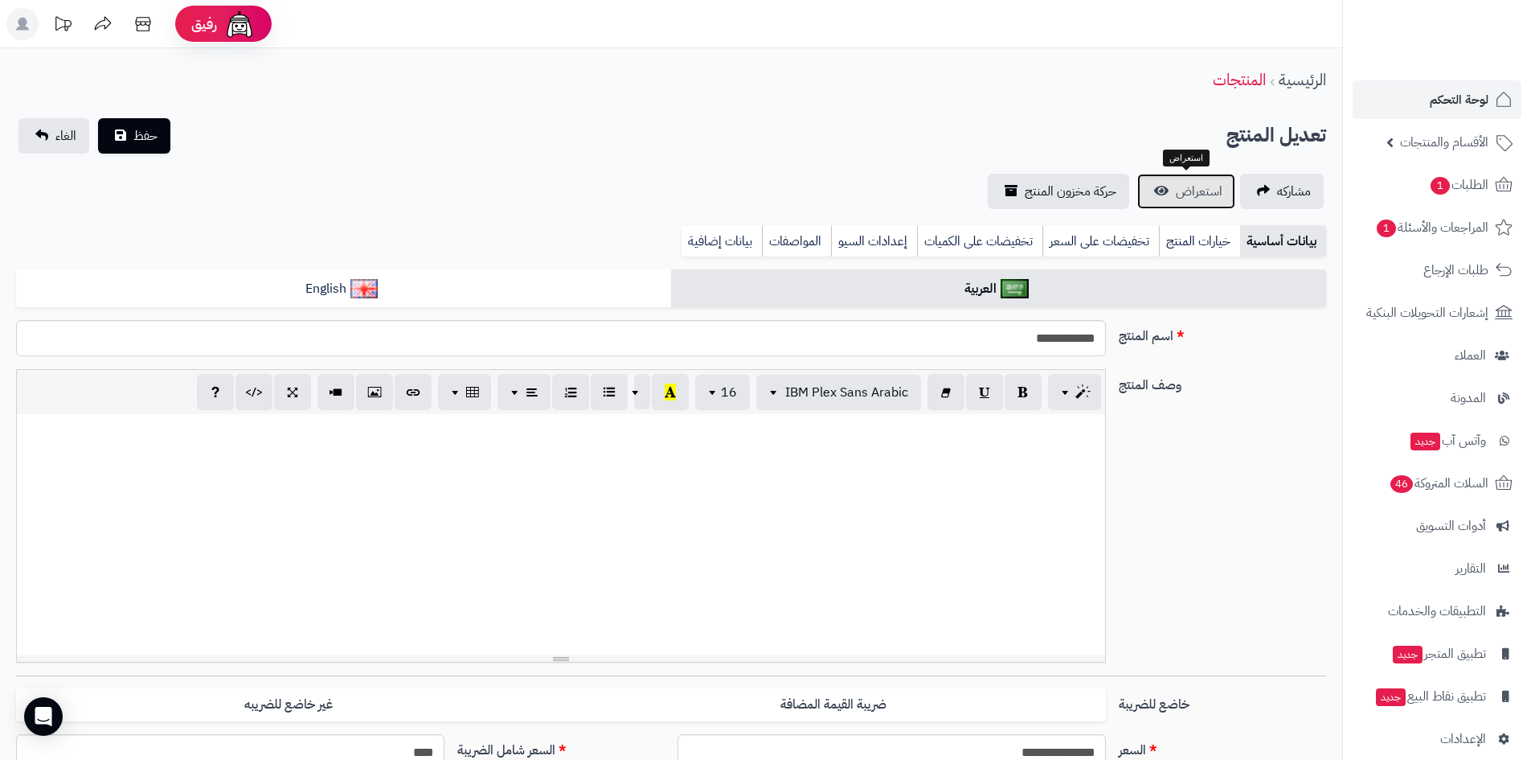
scroll to position [35, 0]
click at [1198, 188] on span "استعراض" at bounding box center [1199, 191] width 47 height 19
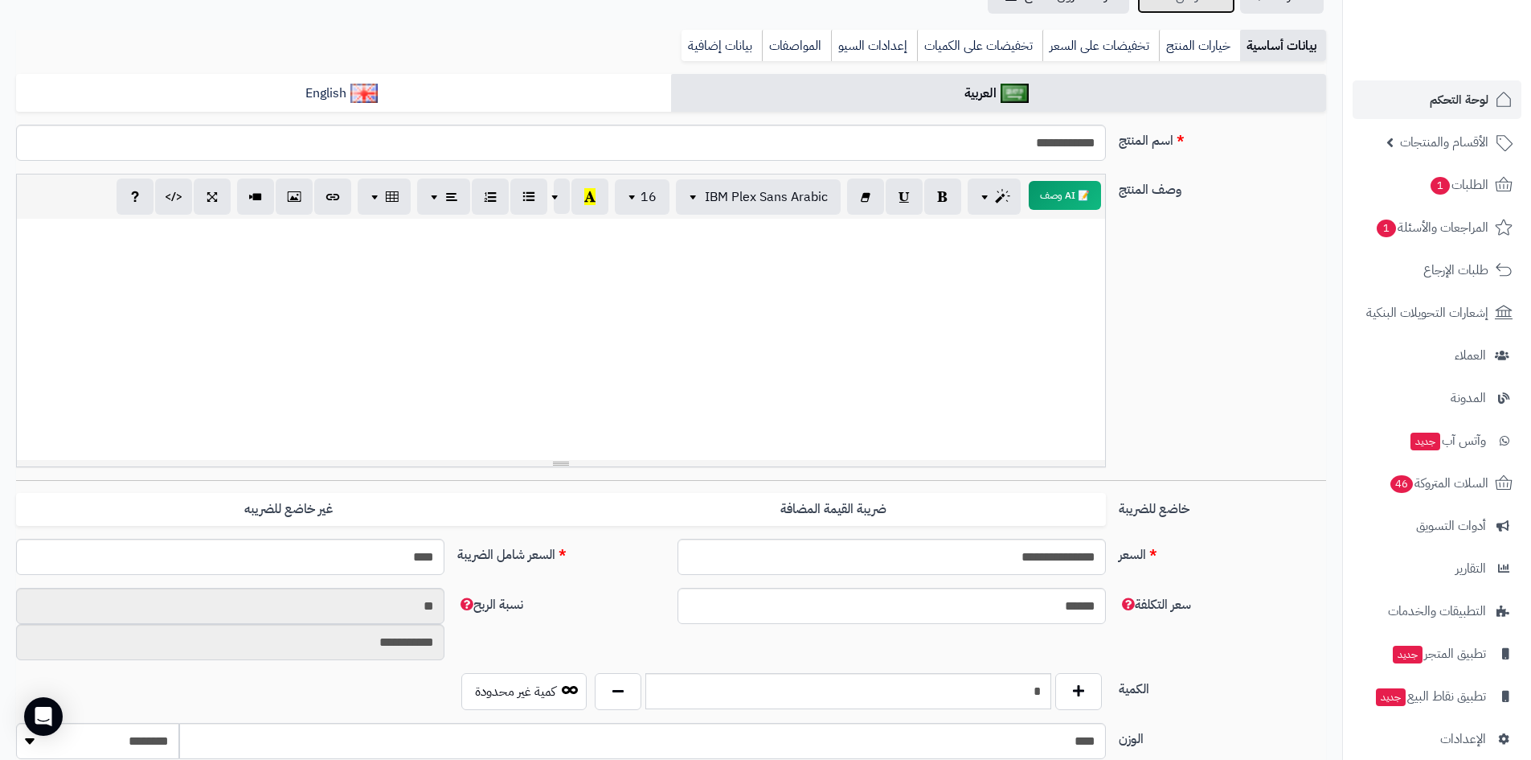
scroll to position [402, 0]
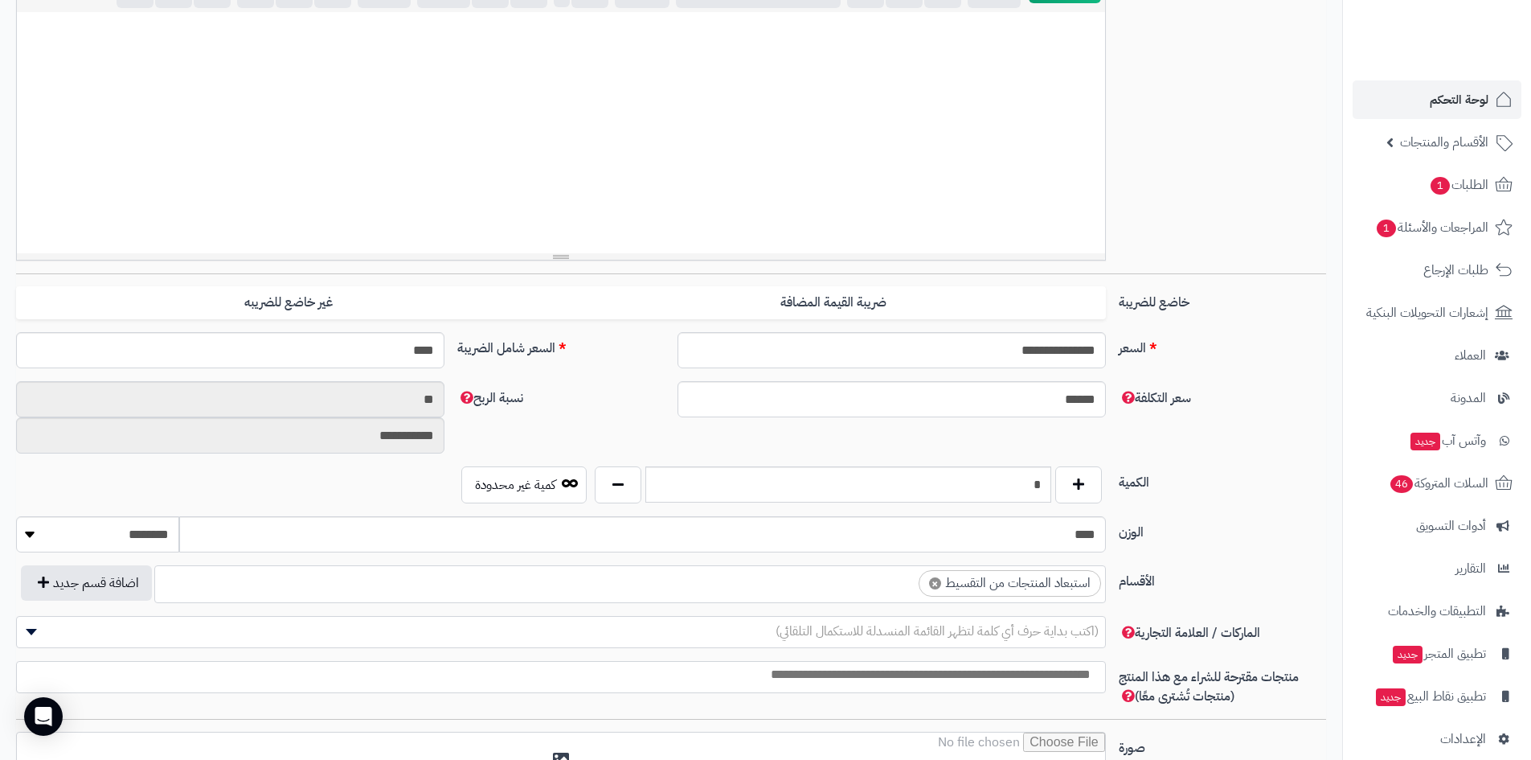
click at [930, 579] on span "×" at bounding box center [935, 583] width 12 height 12
select select
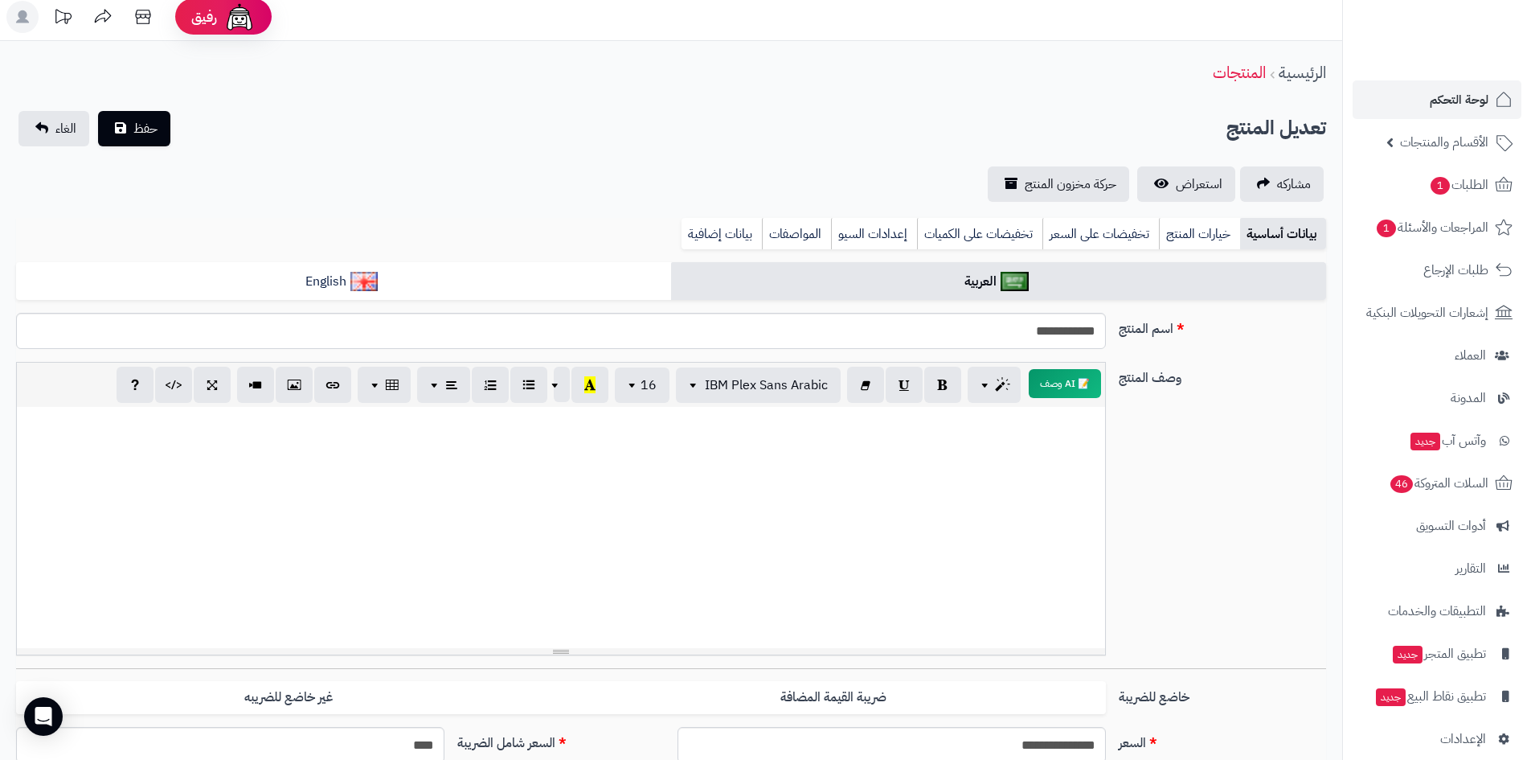
scroll to position [0, 0]
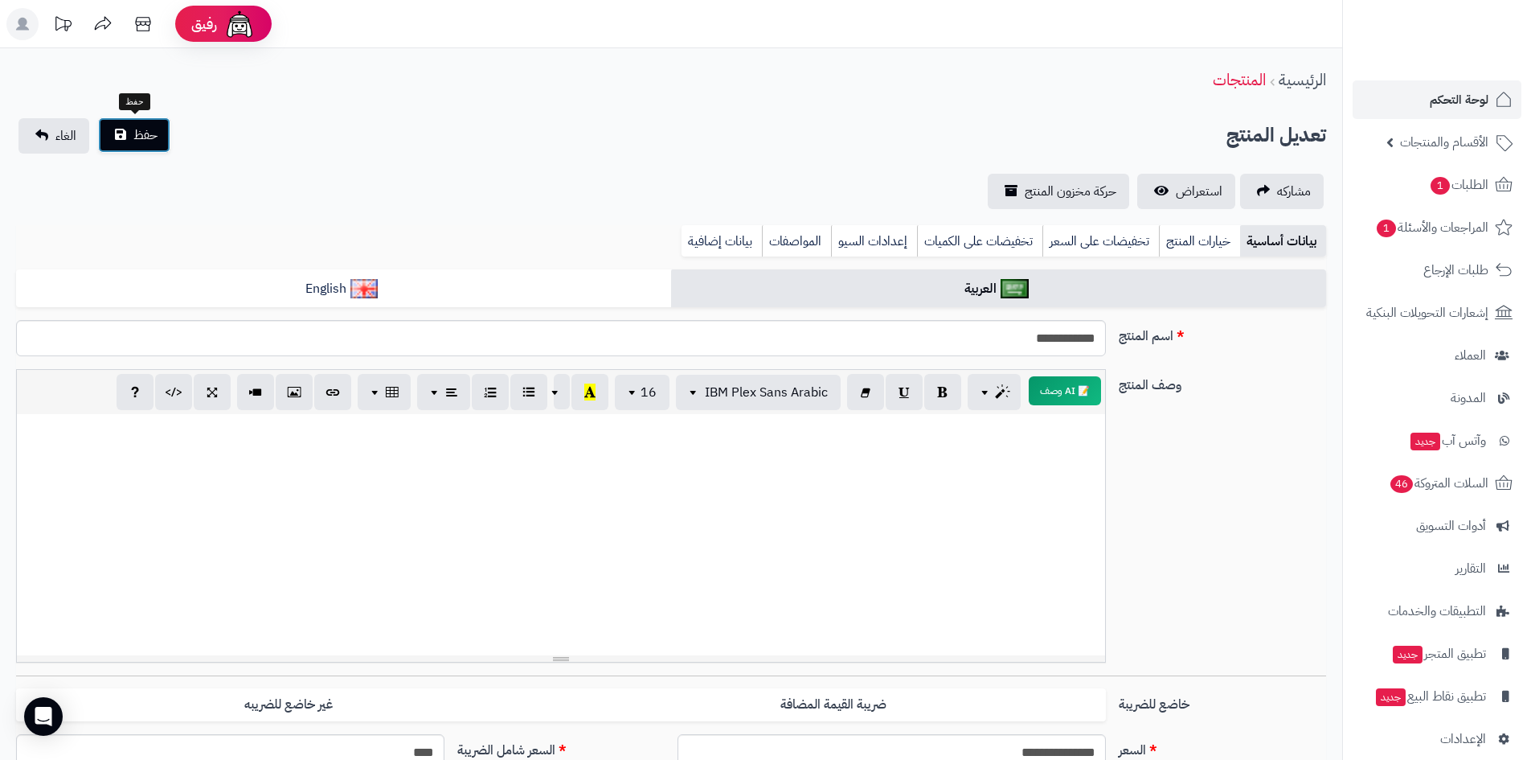
click at [129, 140] on div "**********" at bounding box center [671, 767] width 1342 height 1439
click at [137, 145] on button "حفظ" at bounding box center [134, 134] width 72 height 35
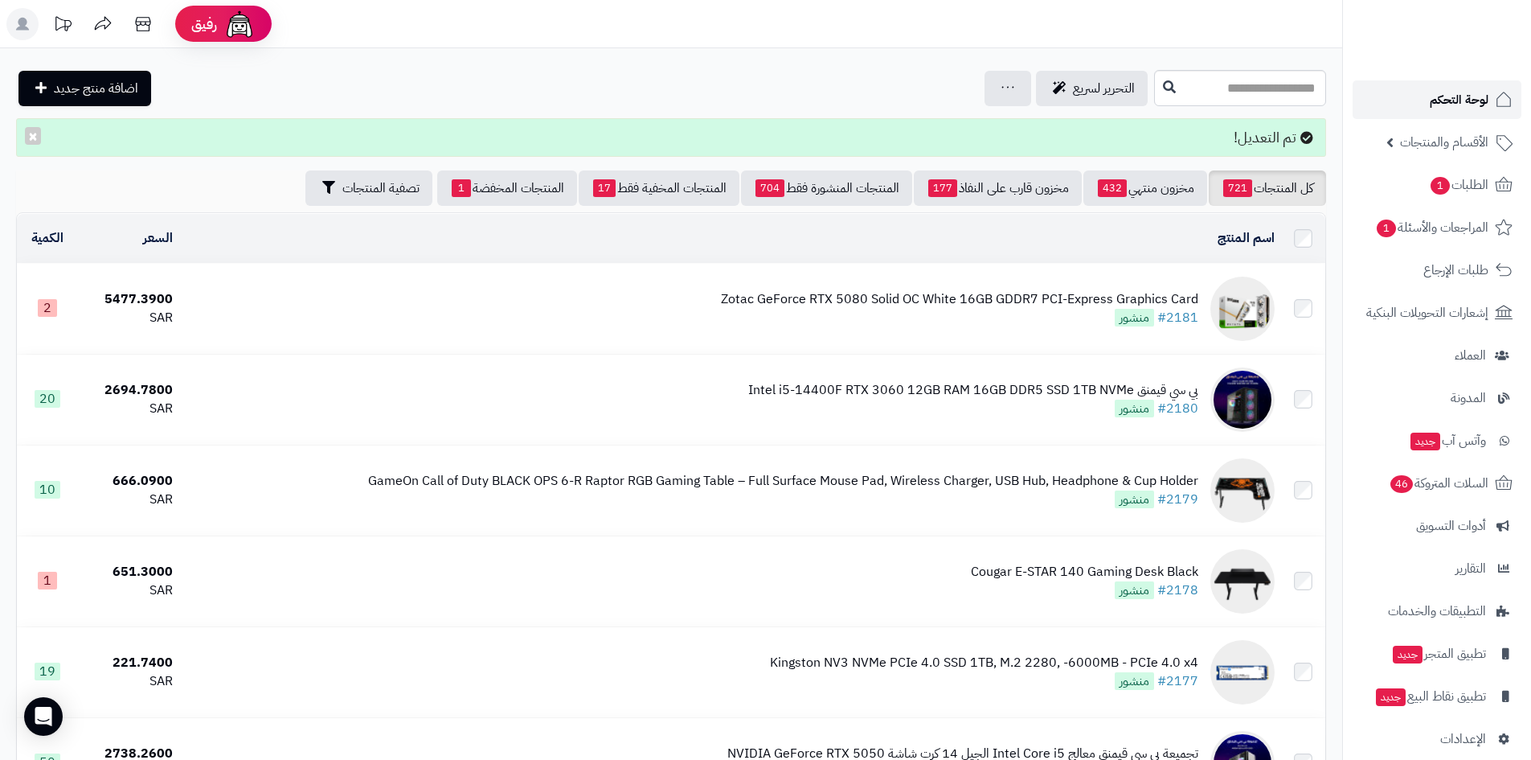
click at [1430, 107] on span "لوحة التحكم" at bounding box center [1459, 99] width 59 height 23
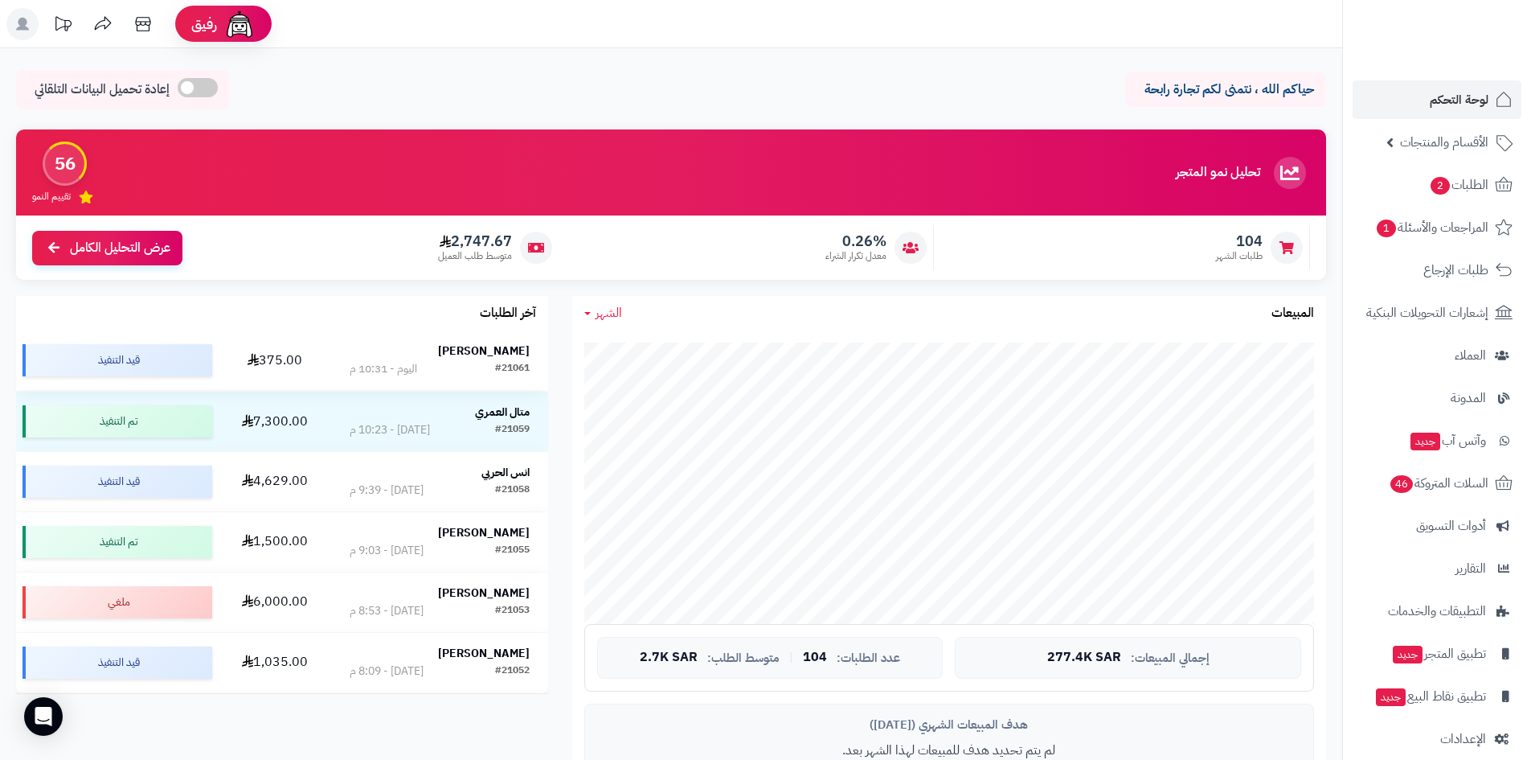
click at [485, 346] on strong "[PERSON_NAME]" at bounding box center [484, 350] width 92 height 17
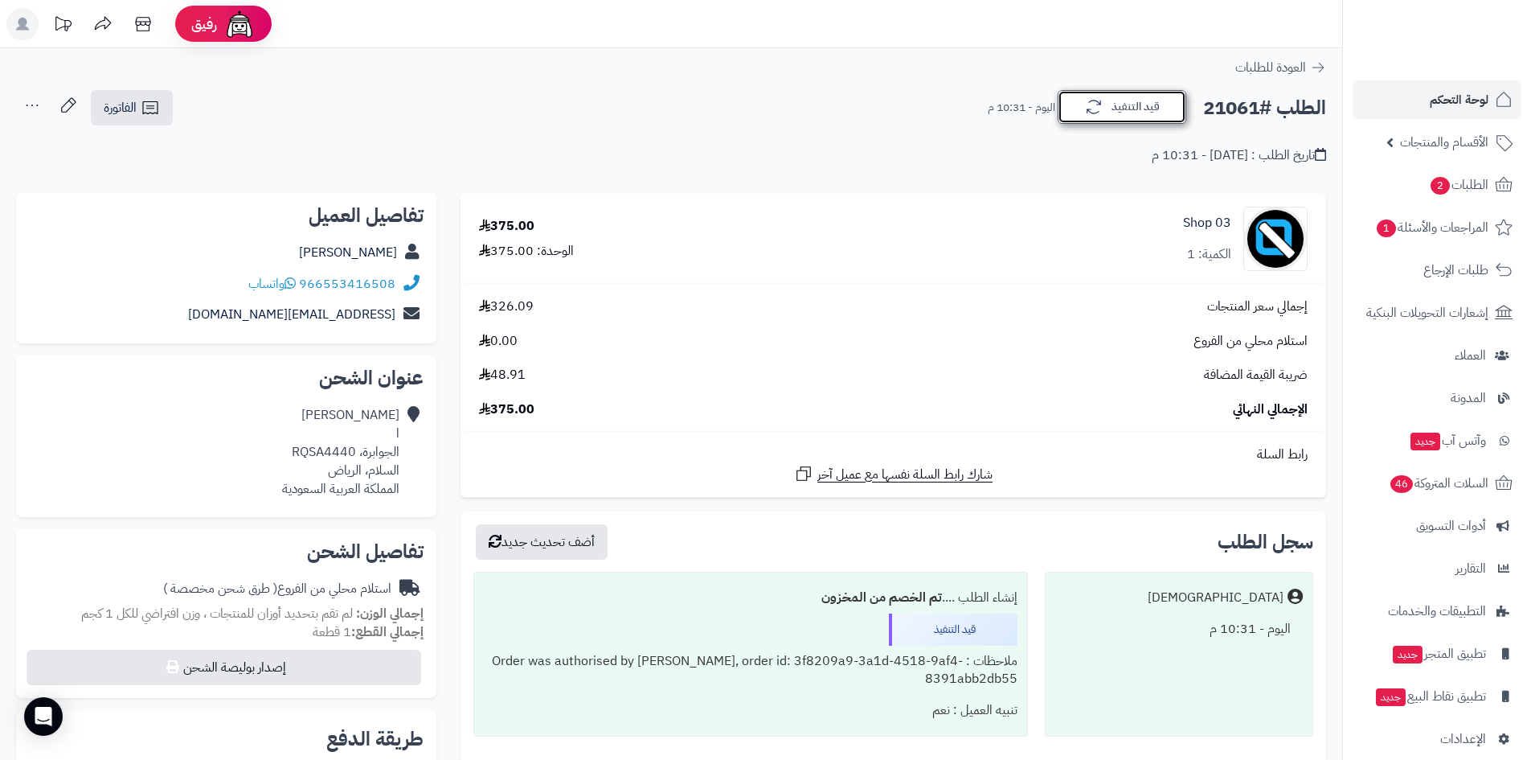
click at [1106, 120] on button "قيد التنفيذ" at bounding box center [1122, 107] width 129 height 34
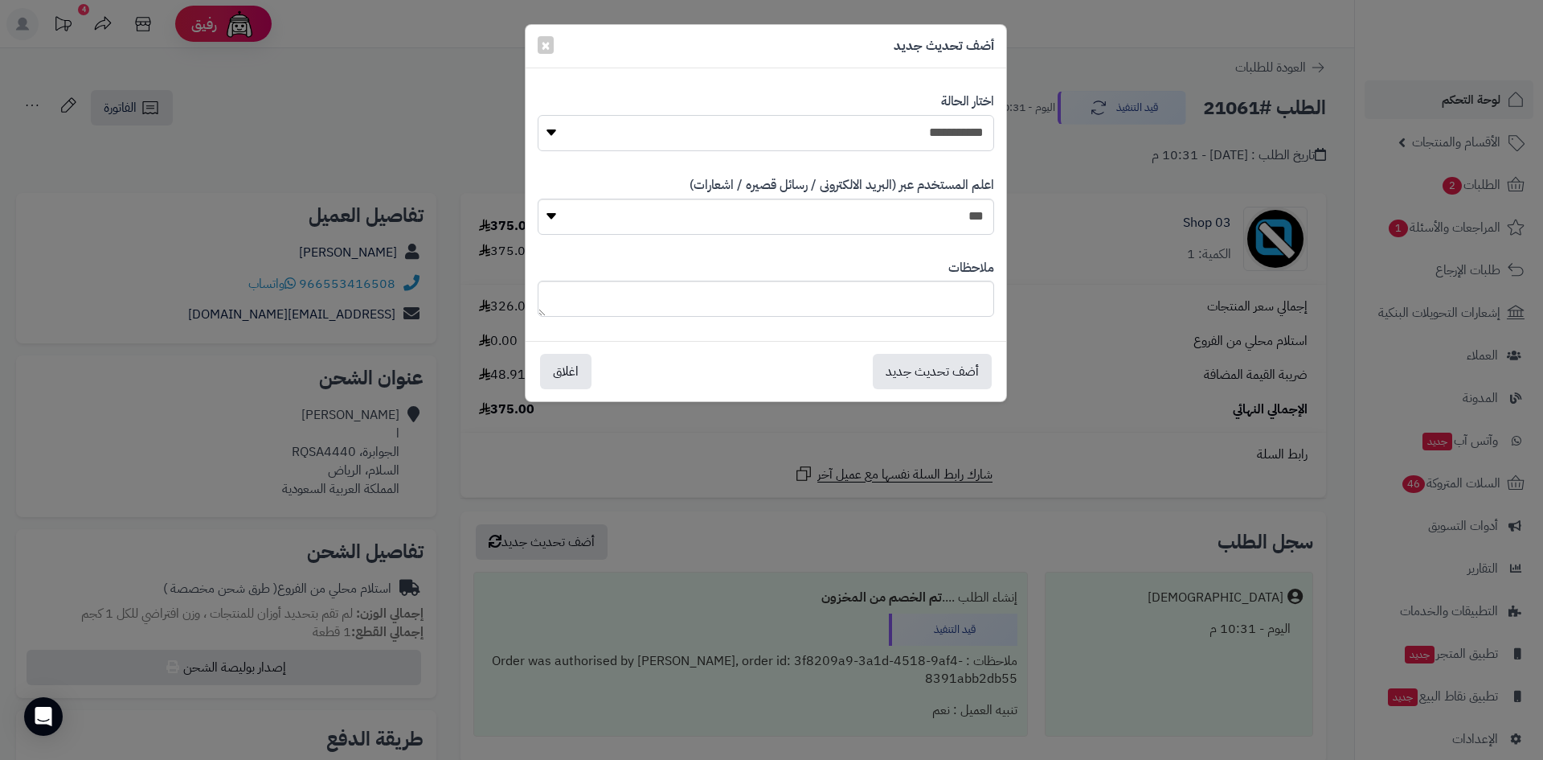
click at [939, 138] on select "**********" at bounding box center [766, 133] width 457 height 36
select select "*"
click at [538, 115] on select "**********" at bounding box center [766, 133] width 457 height 36
click at [940, 368] on button "أضف تحديث جديد" at bounding box center [932, 370] width 119 height 35
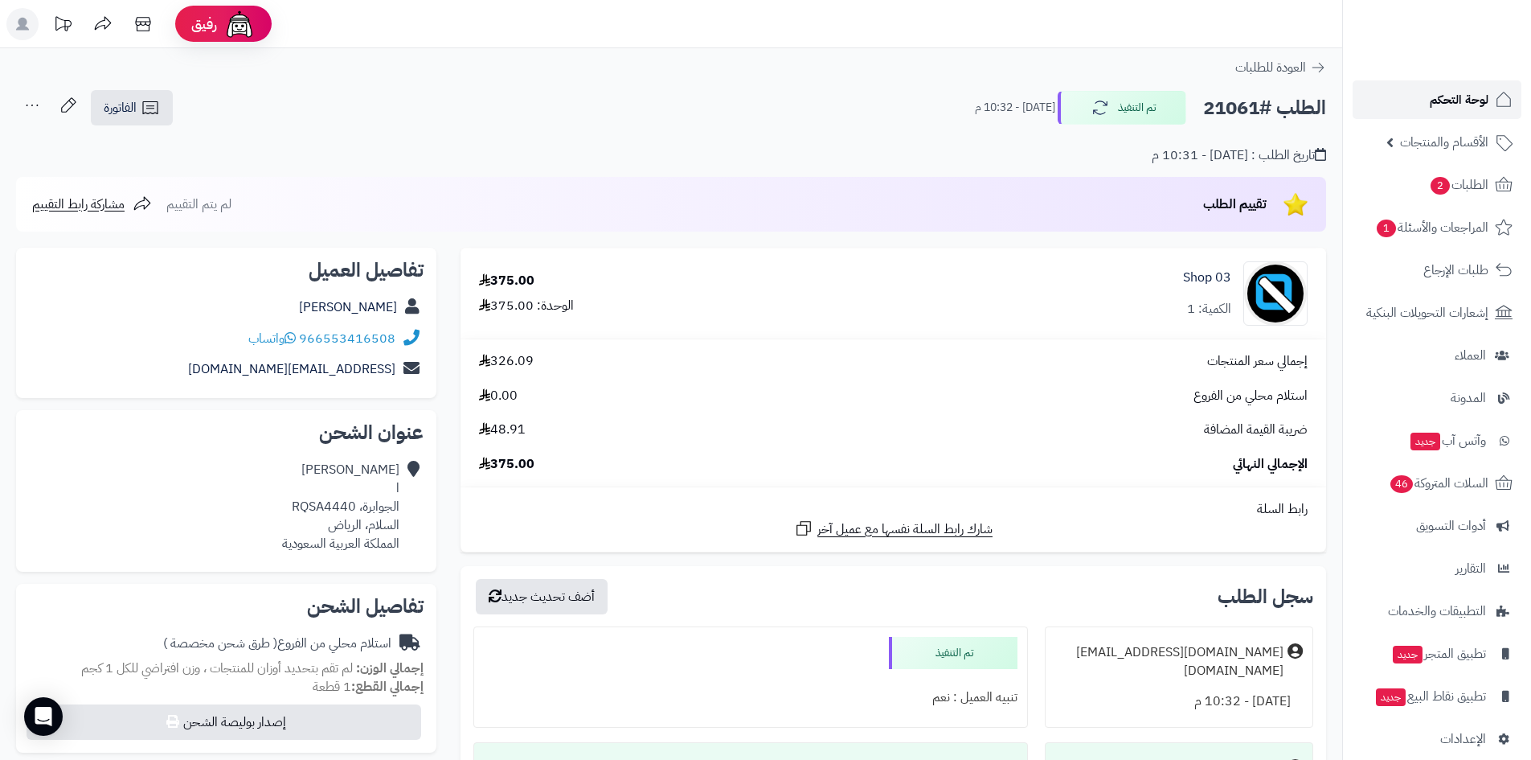
click at [1385, 101] on link "لوحة التحكم" at bounding box center [1437, 99] width 169 height 39
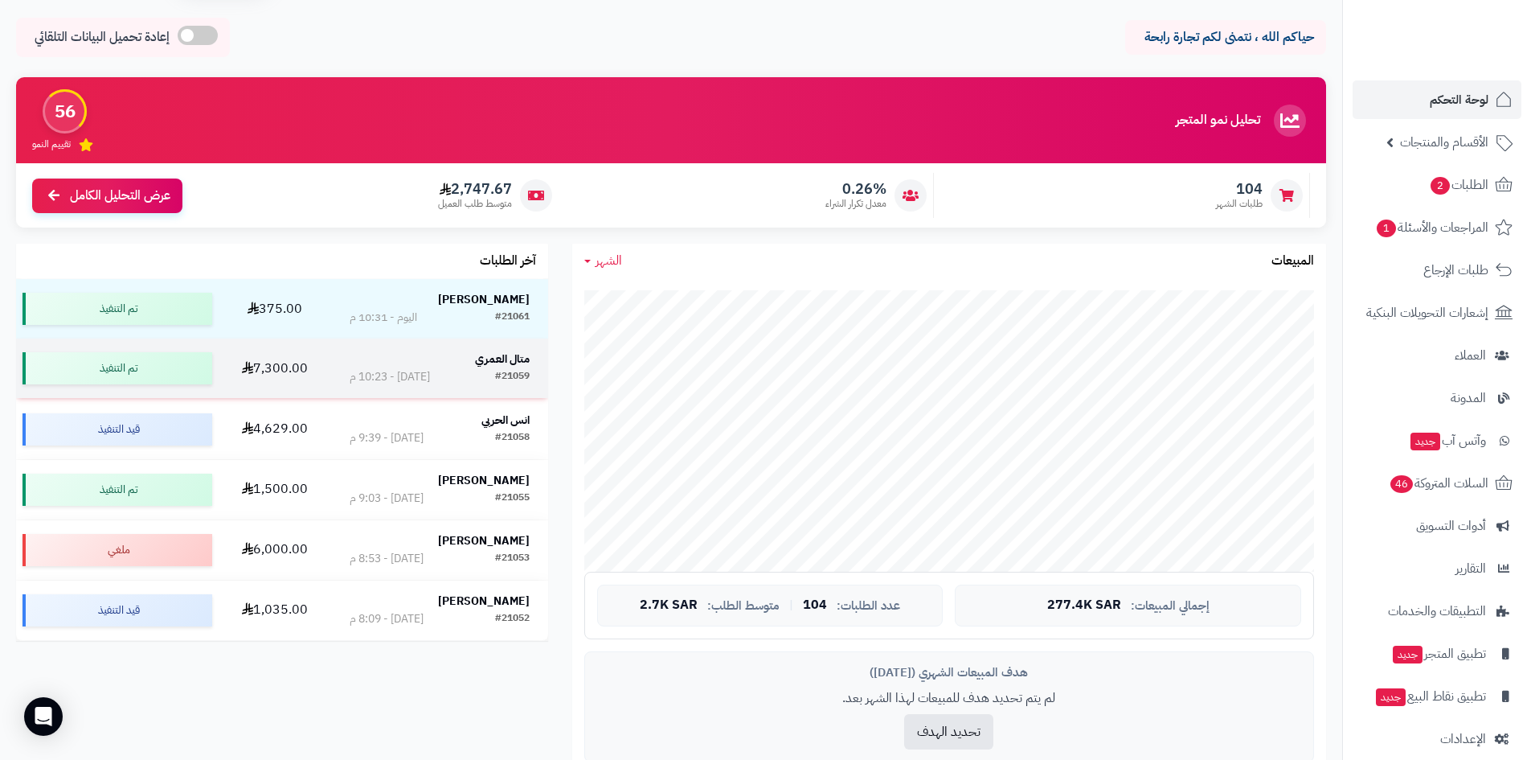
scroll to position [80, 0]
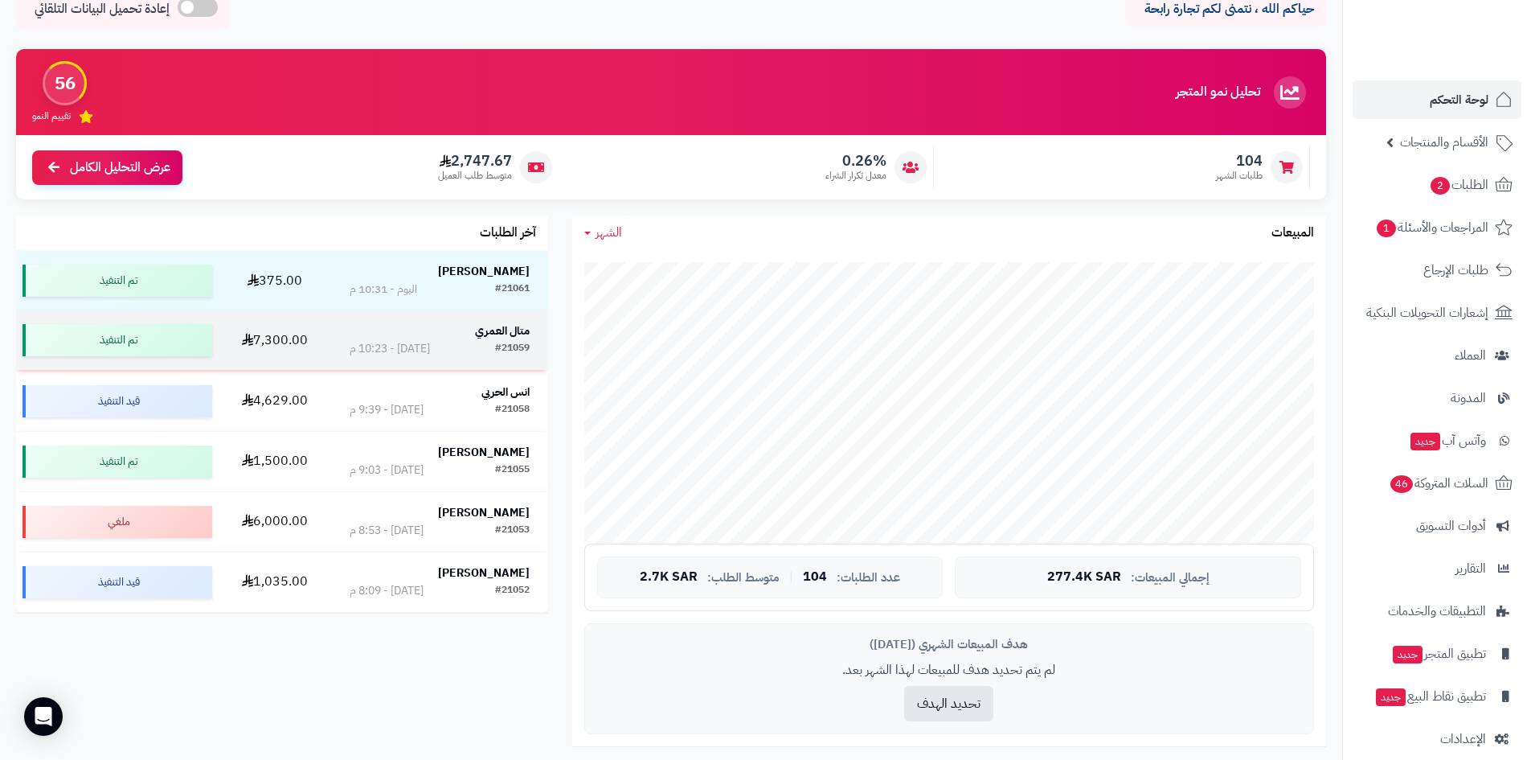
click at [515, 333] on strong "متال العمري" at bounding box center [502, 330] width 55 height 17
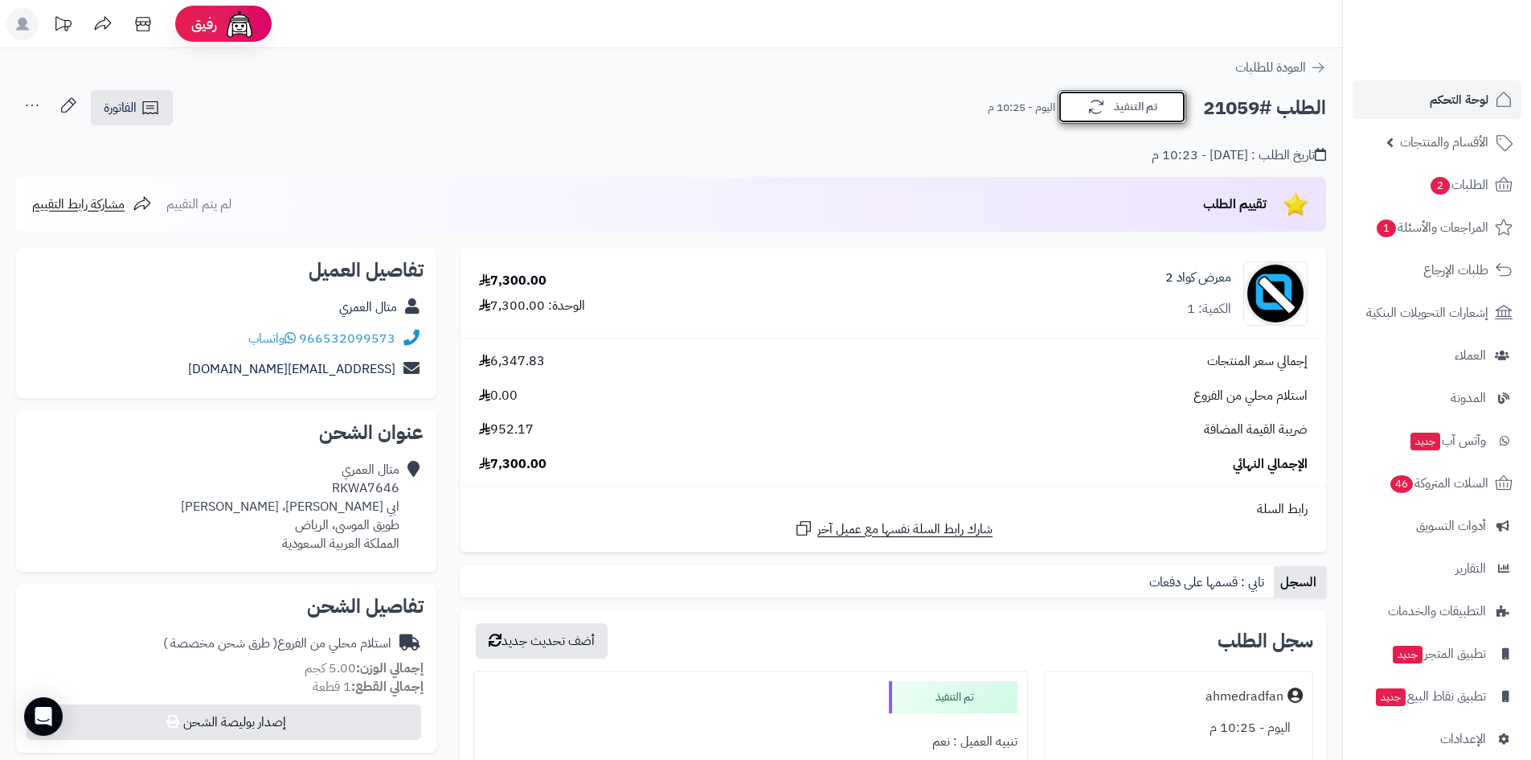
click at [1087, 105] on icon "button" at bounding box center [1096, 106] width 19 height 19
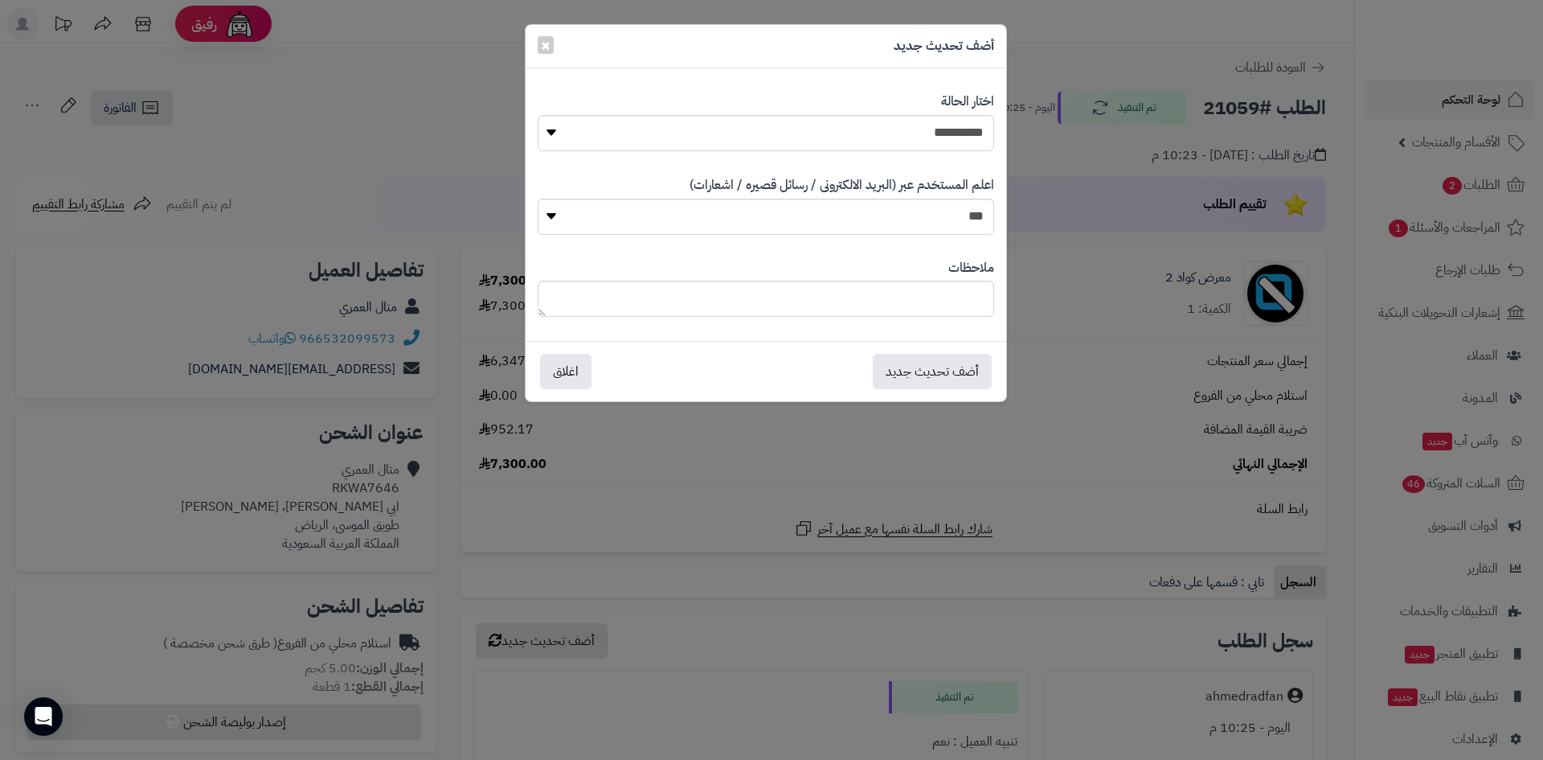
click at [1070, 124] on div "**********" at bounding box center [771, 380] width 1543 height 760
